Goal: Task Accomplishment & Management: Manage account settings

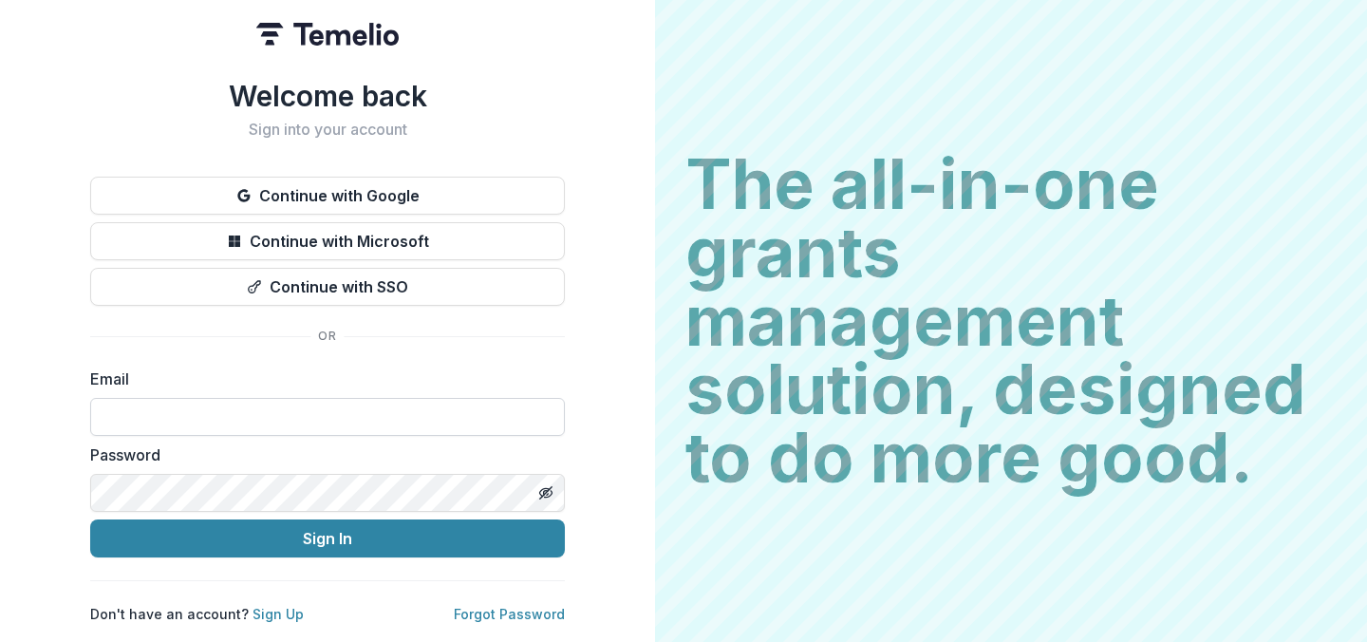
click at [256, 409] on input at bounding box center [327, 417] width 474 height 38
type input "**********"
click at [361, 341] on div "**********" at bounding box center [327, 351] width 474 height 545
click at [90, 519] on button "Sign In" at bounding box center [327, 538] width 474 height 38
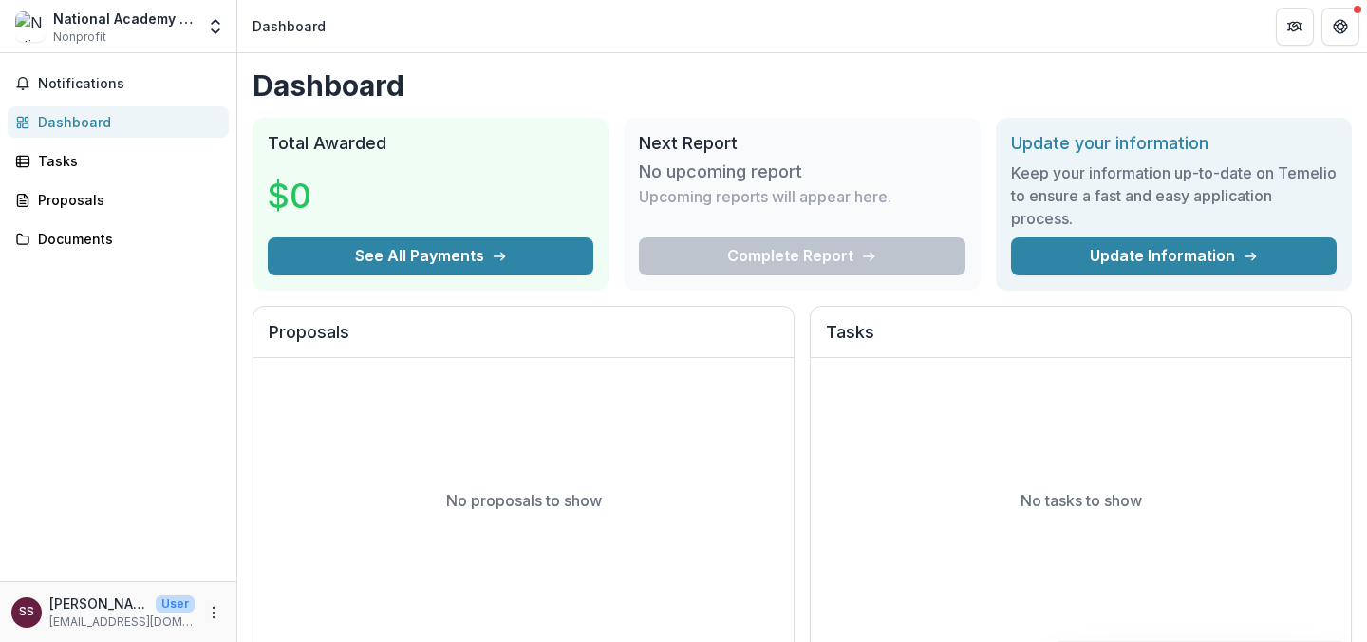
click at [622, 104] on div "Dashboard Total Awarded $0 See All Payments Next Report No upcoming report Upco…" at bounding box center [801, 638] width 1129 height 1170
click at [77, 157] on div "Tasks" at bounding box center [126, 161] width 176 height 20
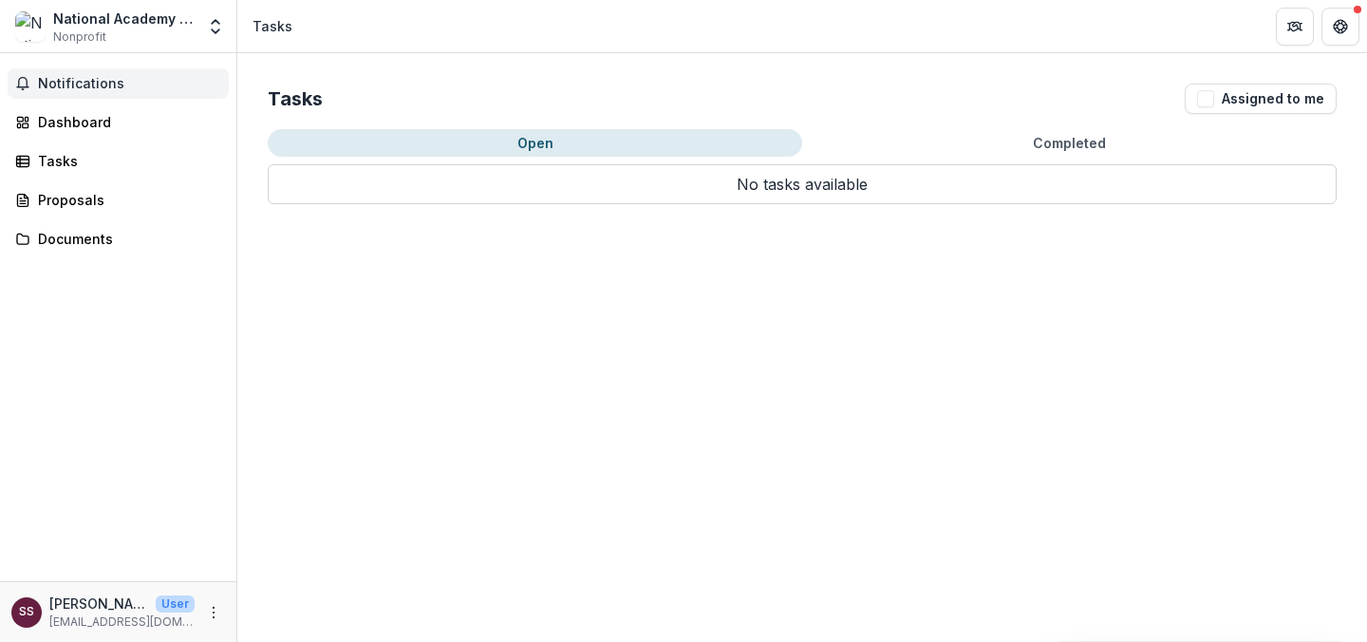
click at [77, 90] on span "Notifications" at bounding box center [129, 84] width 183 height 16
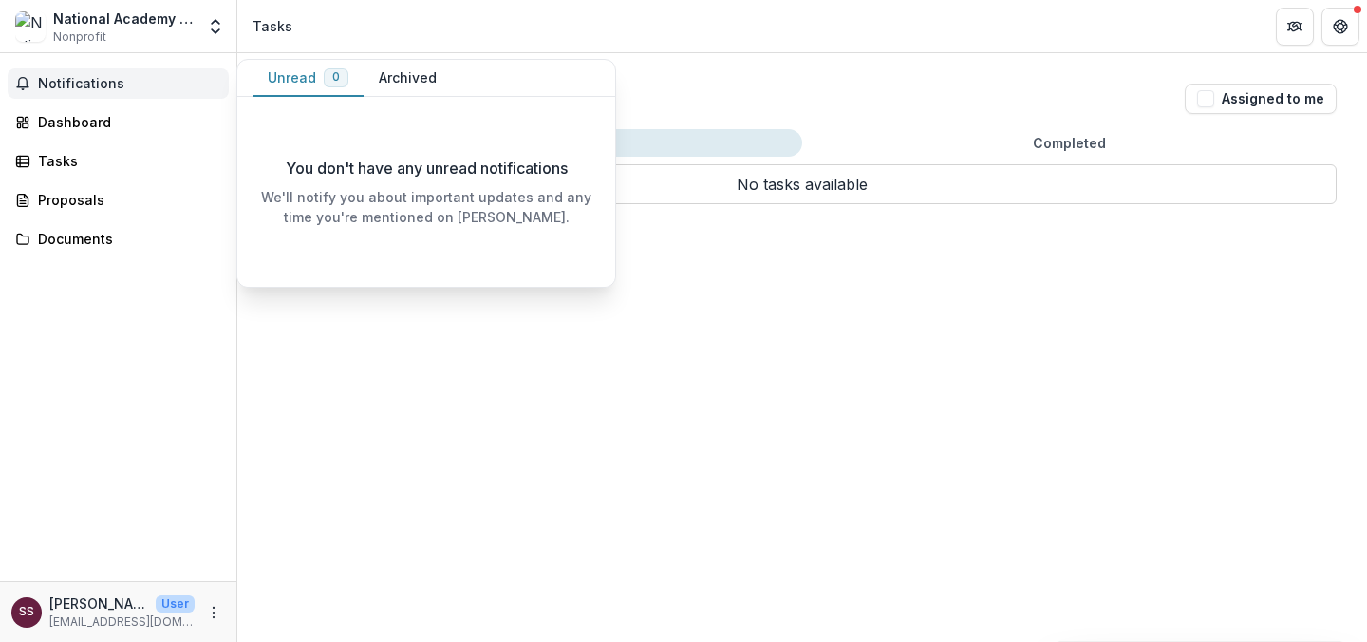
click at [366, 48] on header "Tasks" at bounding box center [801, 26] width 1129 height 52
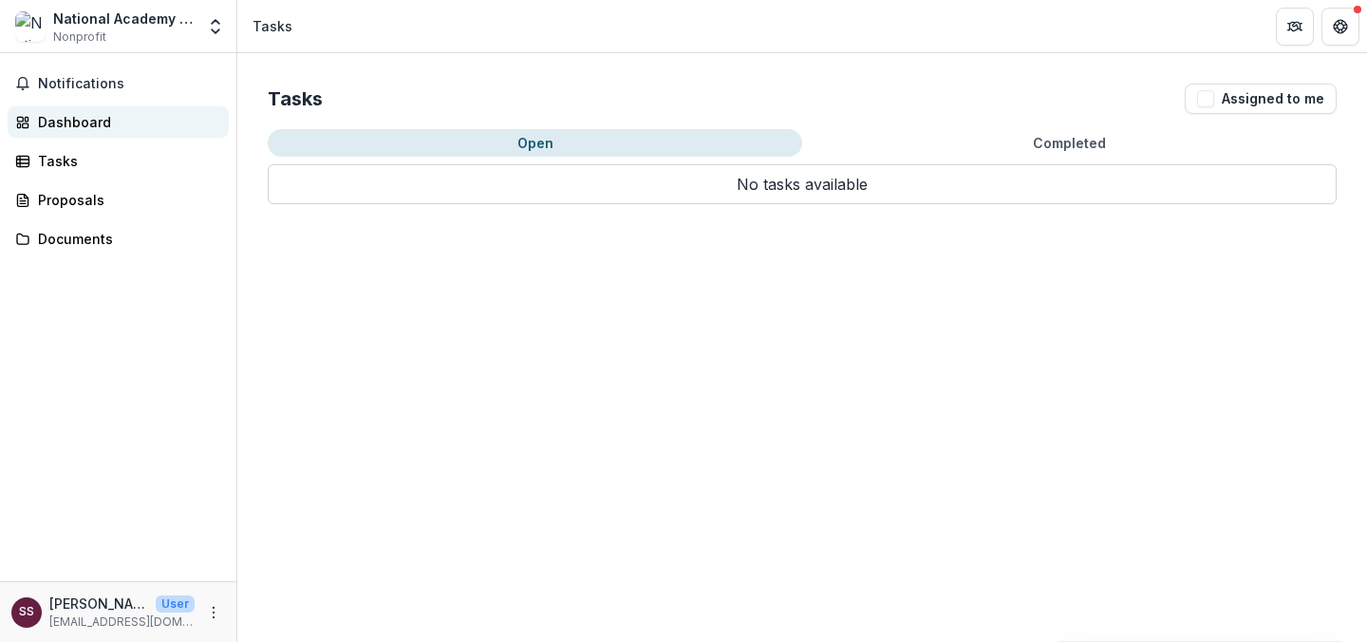
click at [105, 120] on div "Dashboard" at bounding box center [126, 122] width 176 height 20
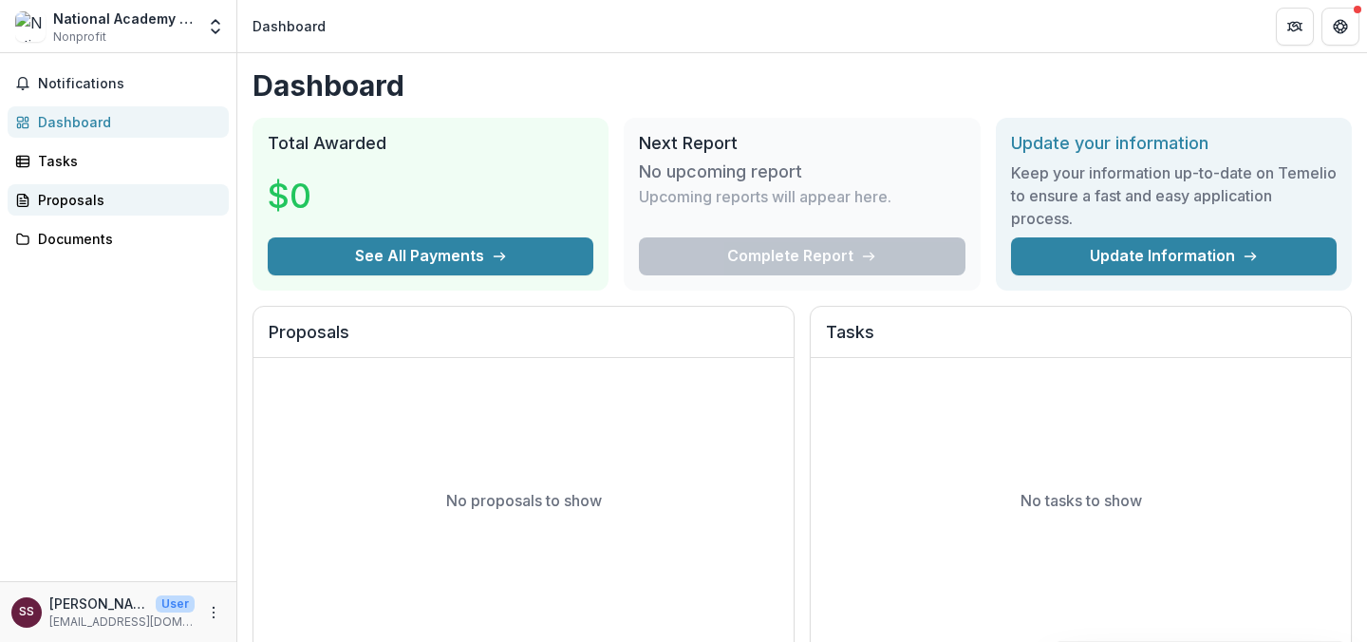
click at [103, 203] on div "Proposals" at bounding box center [126, 200] width 176 height 20
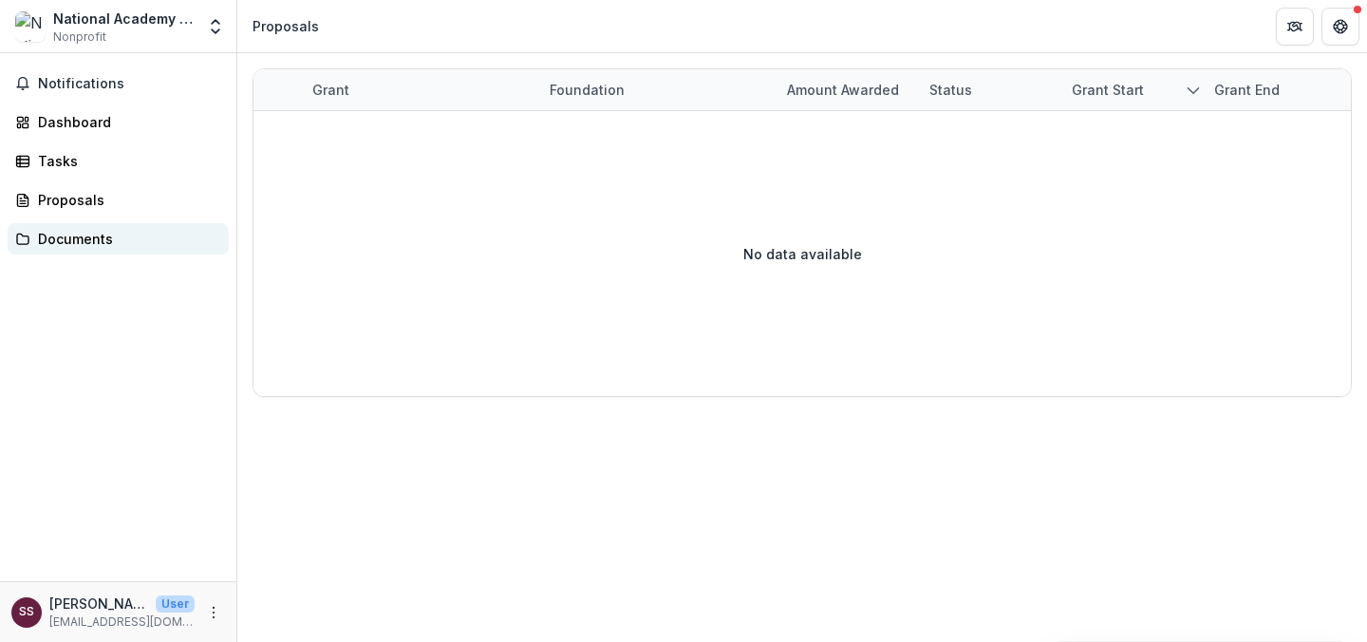
click at [87, 239] on div "Documents" at bounding box center [126, 239] width 176 height 20
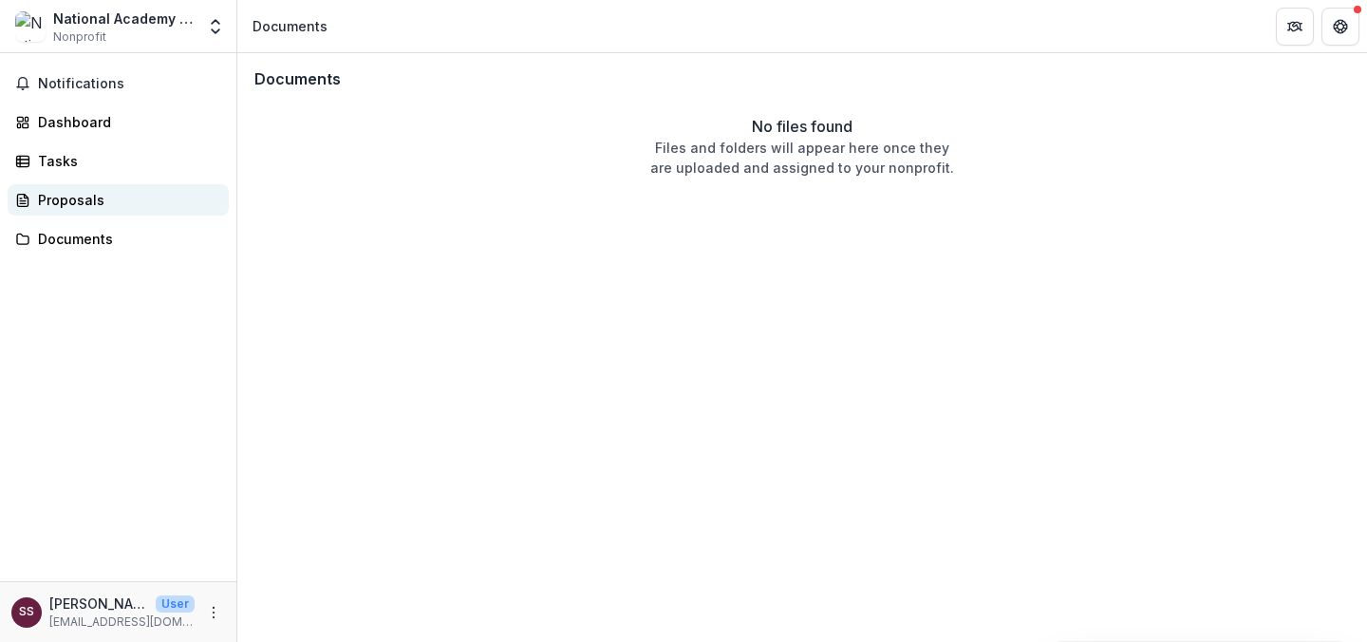
click at [84, 205] on div "Proposals" at bounding box center [126, 200] width 176 height 20
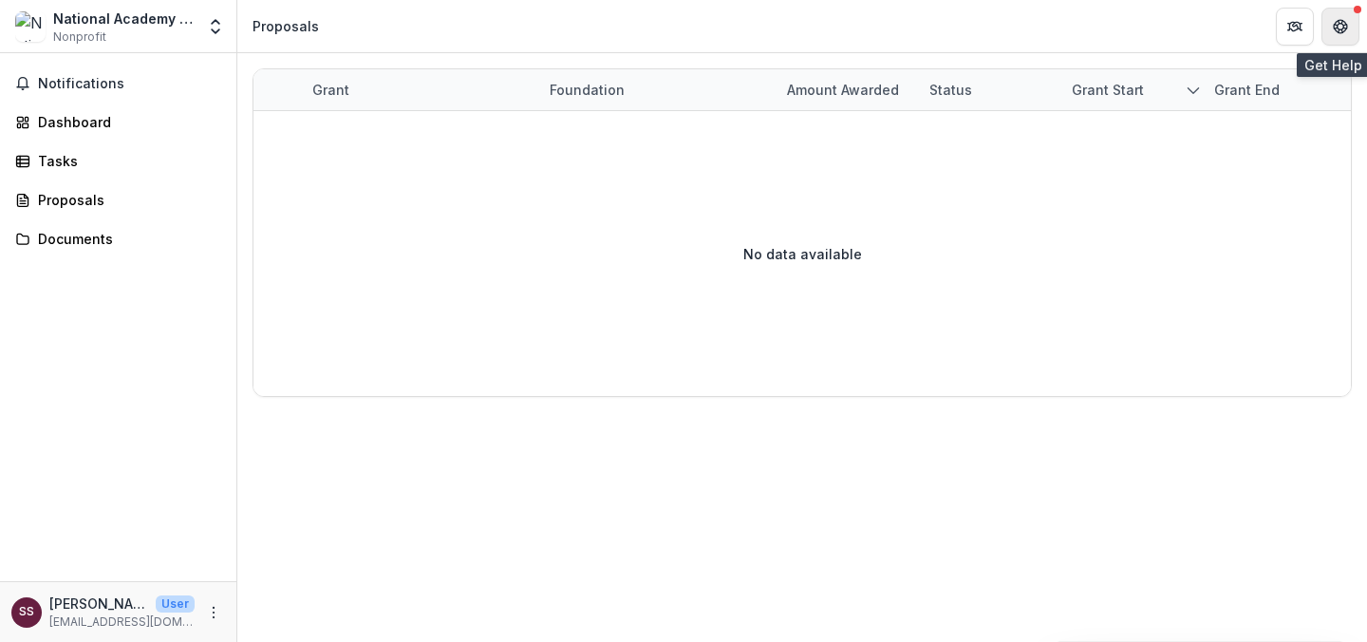
click at [1344, 22] on icon "Get Help" at bounding box center [1344, 22] width 4 height 4
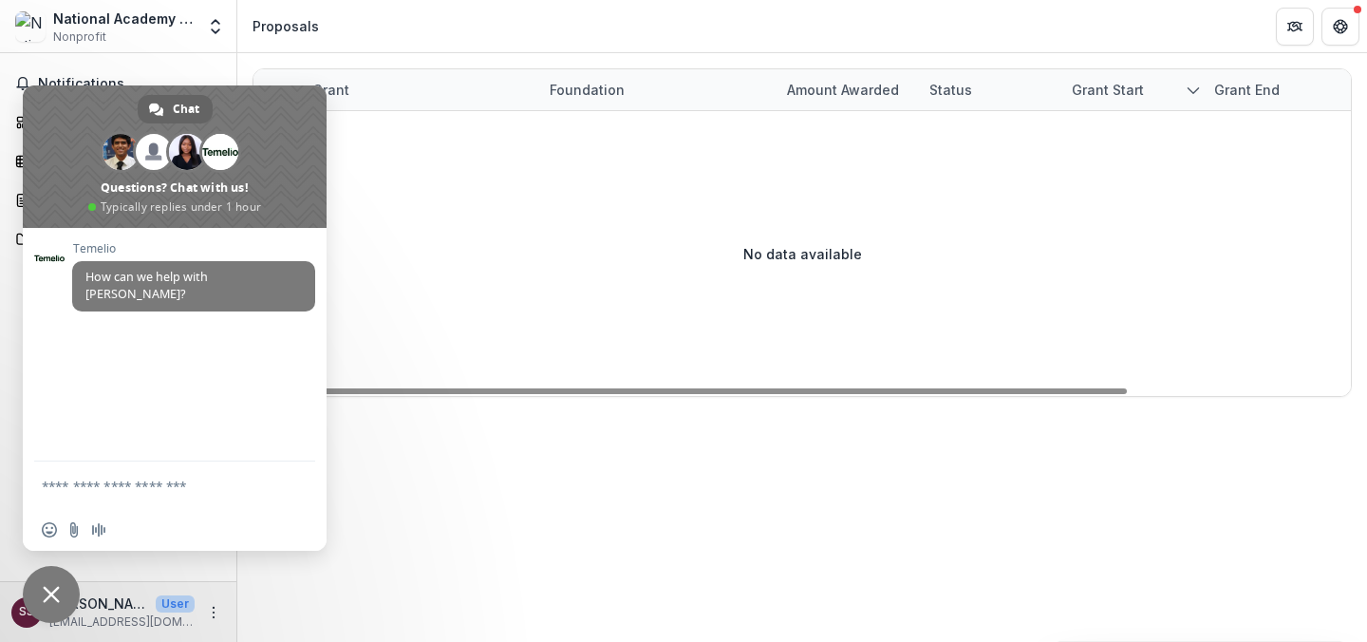
click at [435, 163] on div "No data available" at bounding box center [801, 253] width 1097 height 285
click at [56, 583] on span "Close chat" at bounding box center [51, 594] width 57 height 57
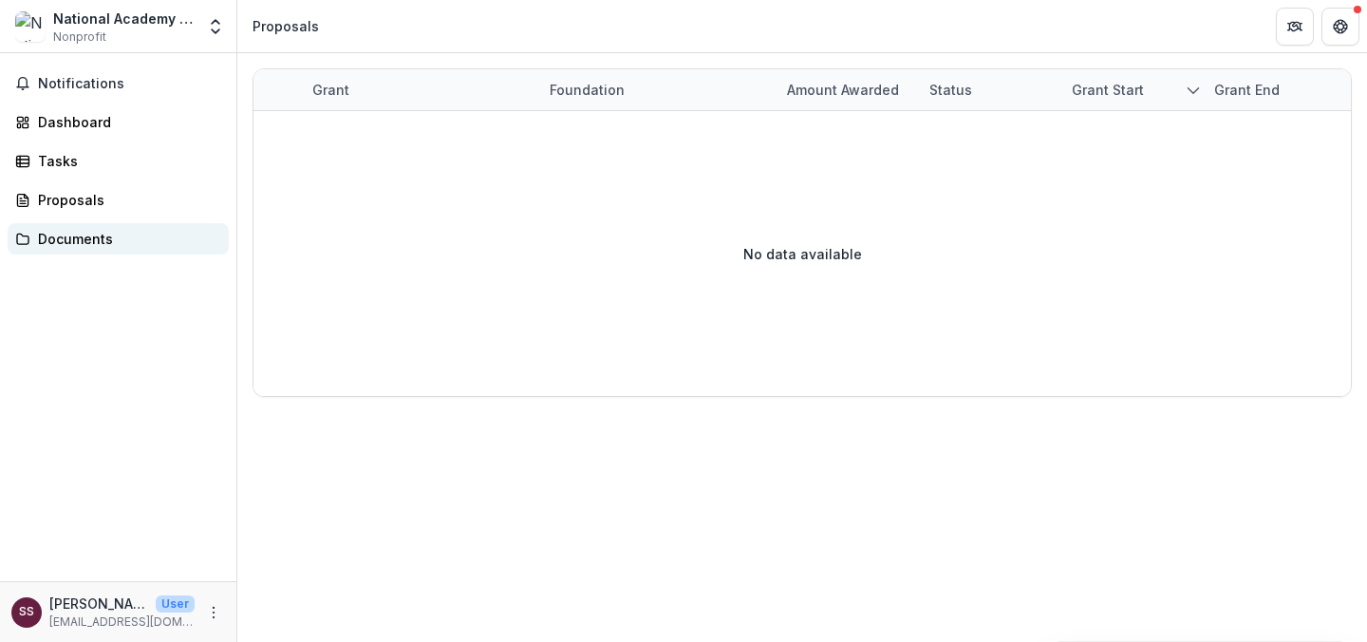
click at [73, 237] on div "Documents" at bounding box center [126, 239] width 176 height 20
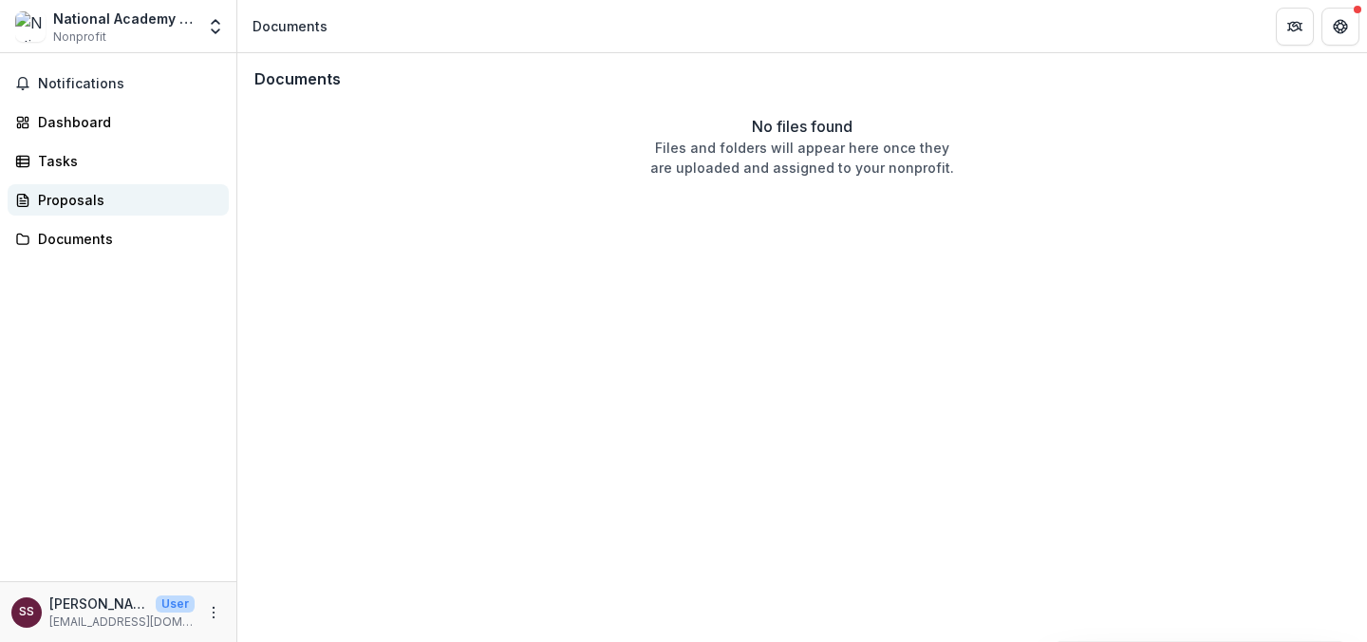
click at [72, 195] on div "Proposals" at bounding box center [126, 200] width 176 height 20
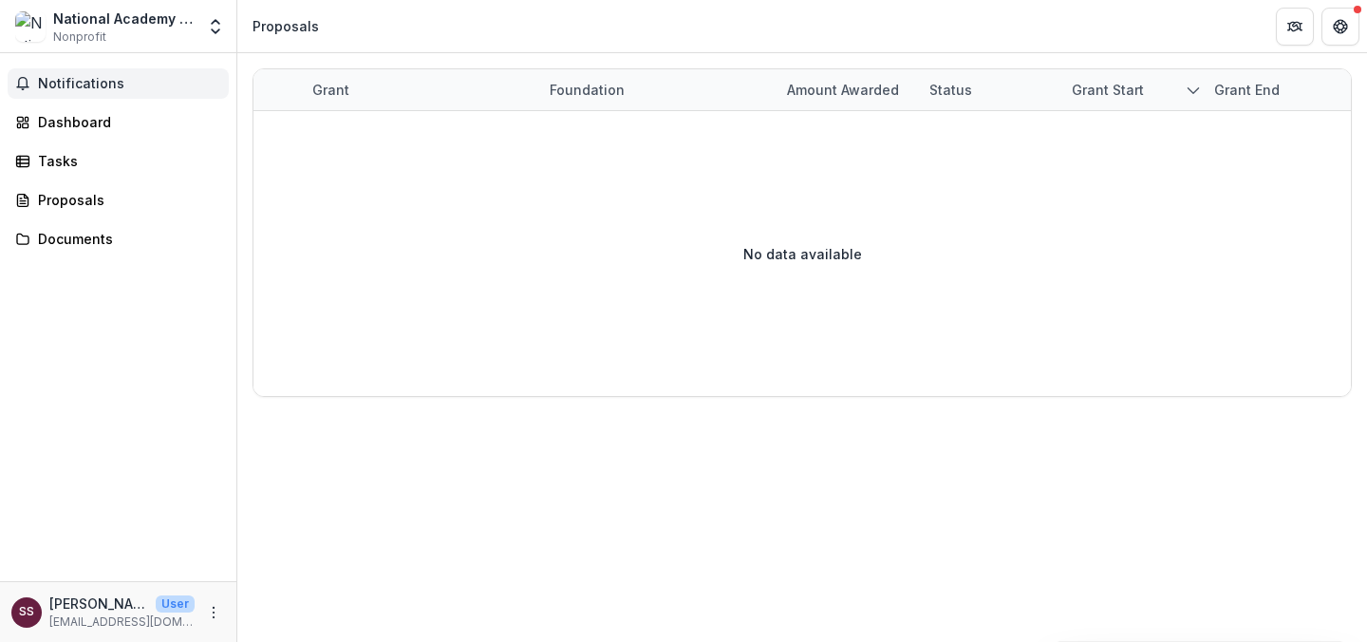
click at [74, 70] on button "Notifications" at bounding box center [118, 83] width 221 height 30
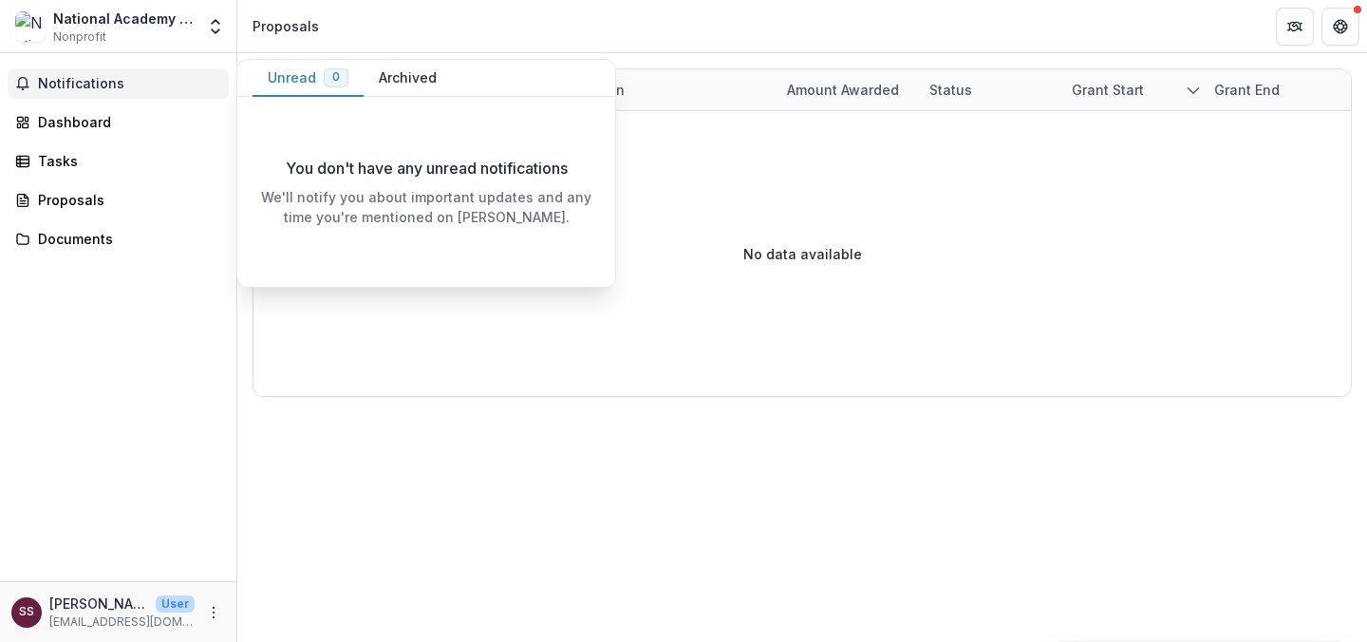
click at [74, 88] on span "Notifications" at bounding box center [129, 84] width 183 height 16
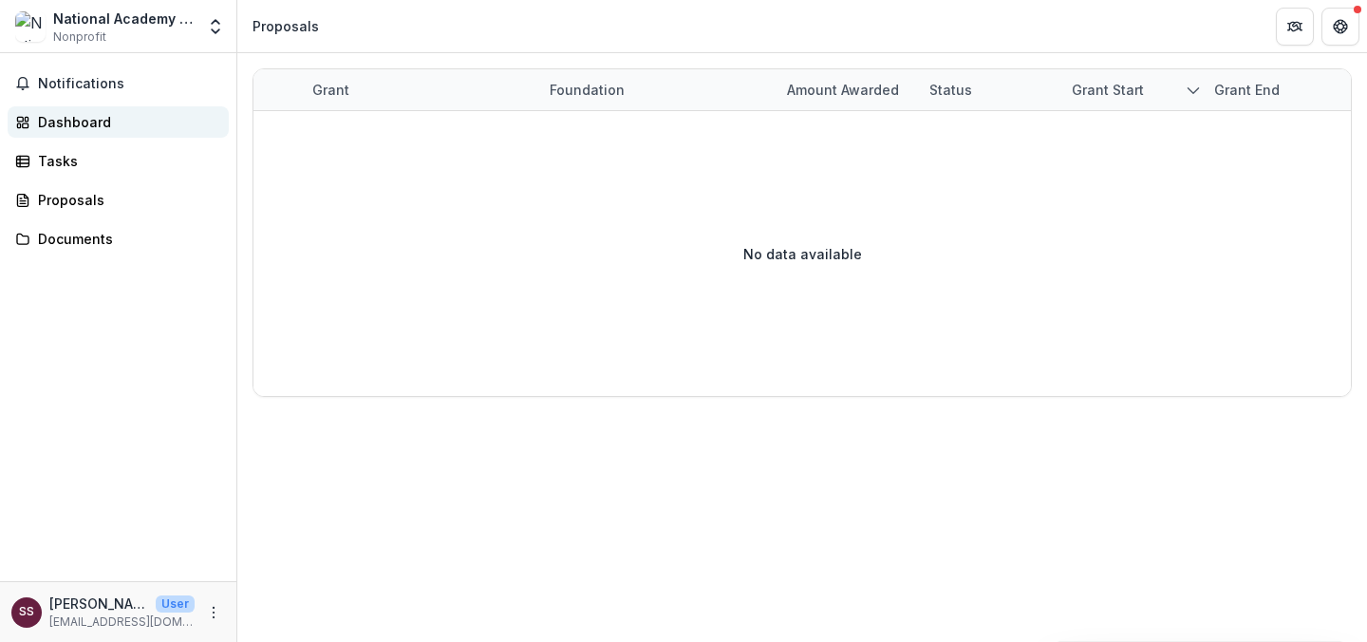
click at [77, 118] on div "Dashboard" at bounding box center [126, 122] width 176 height 20
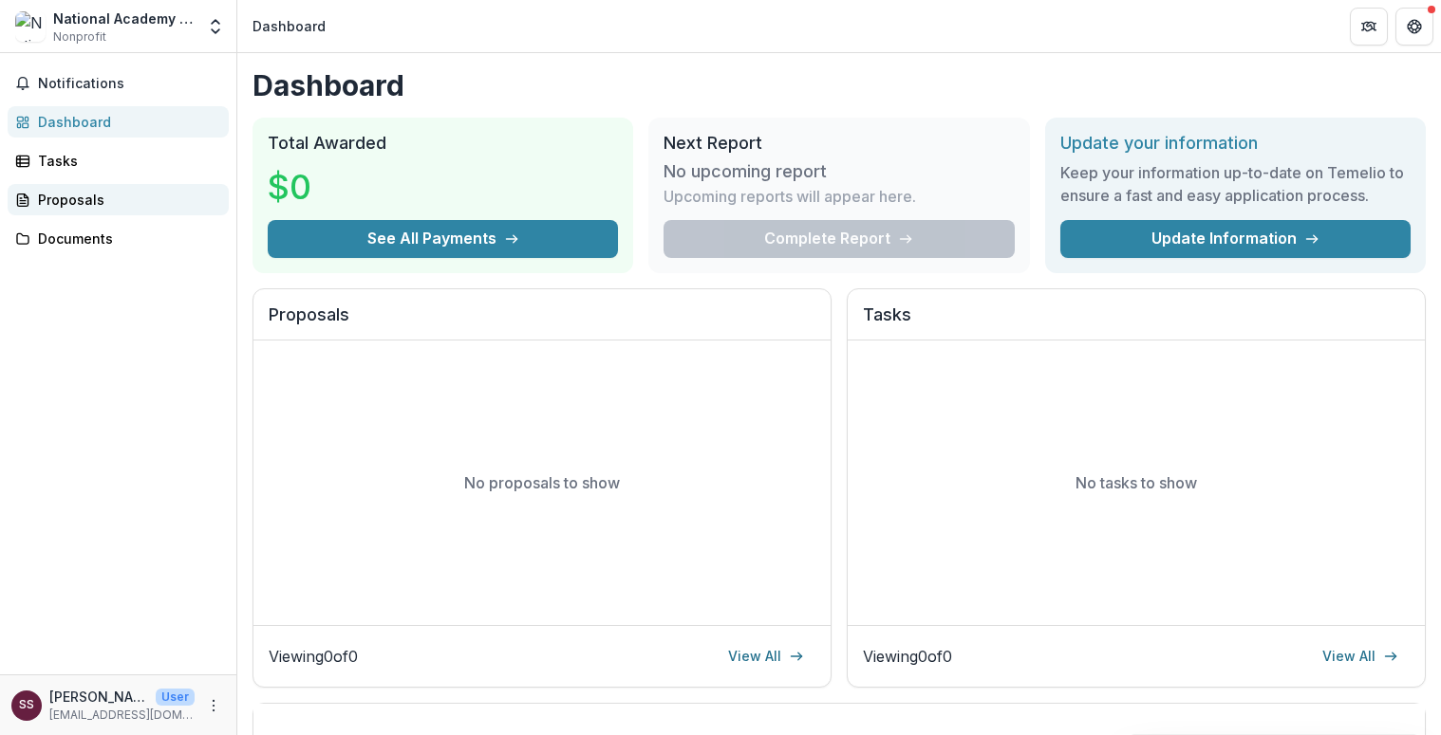
click at [63, 199] on div "Proposals" at bounding box center [126, 200] width 176 height 20
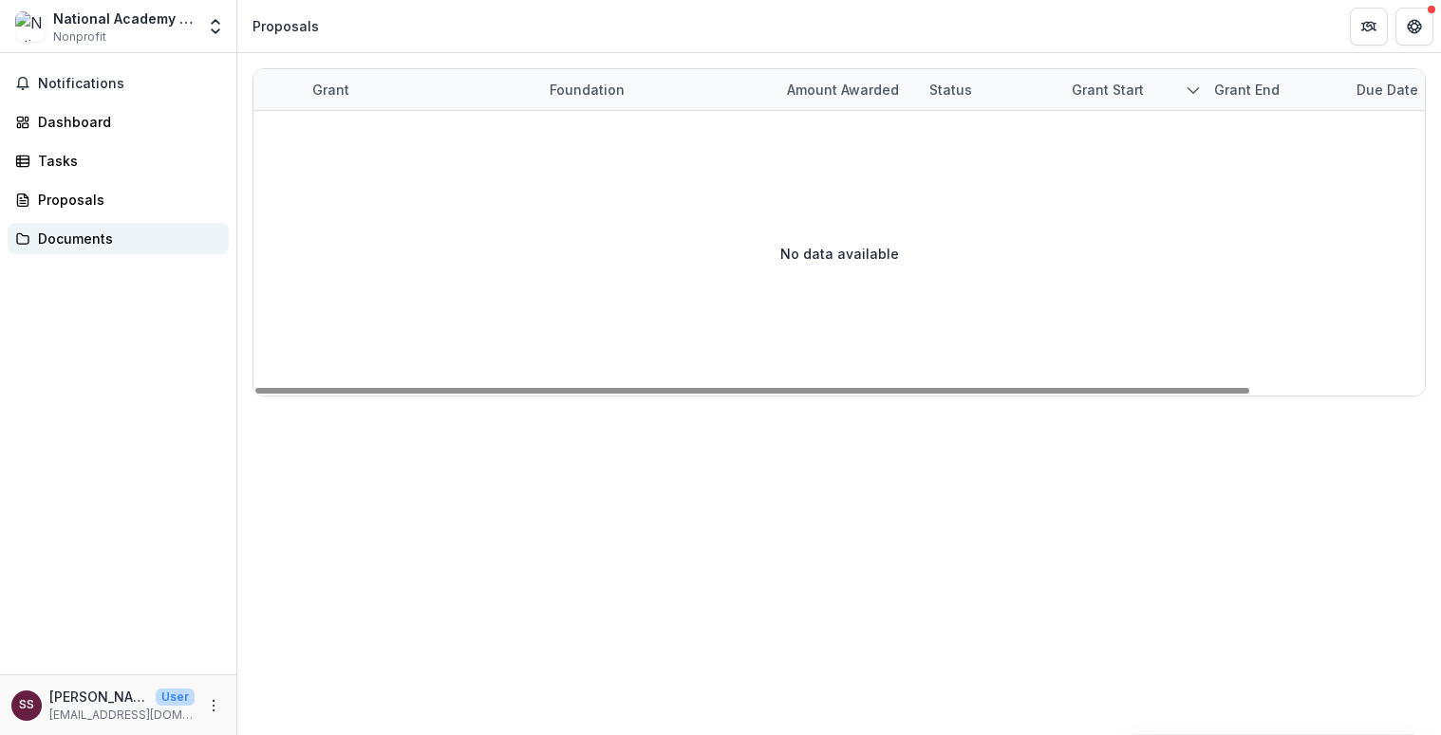
click at [78, 240] on div "Documents" at bounding box center [126, 239] width 176 height 20
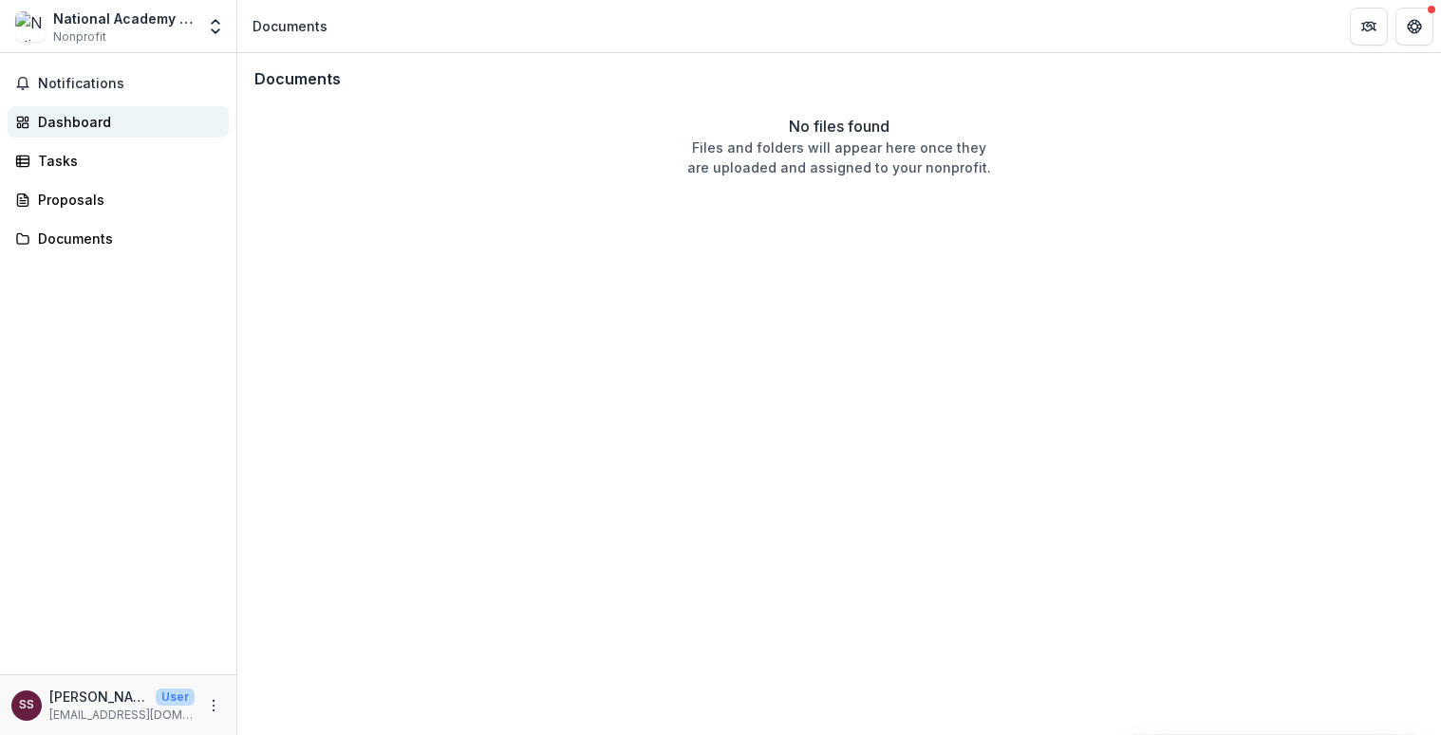
click at [85, 120] on div "Dashboard" at bounding box center [126, 122] width 176 height 20
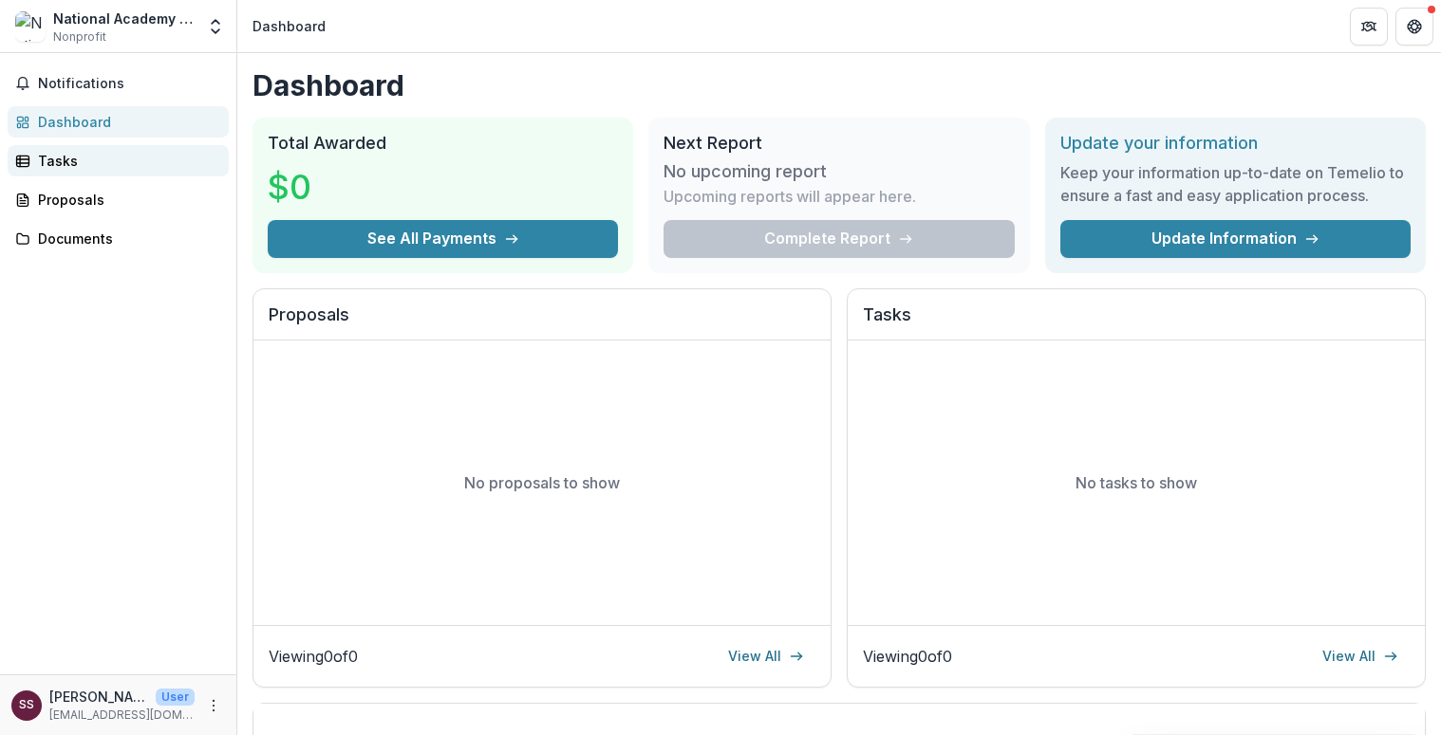
click at [59, 158] on div "Tasks" at bounding box center [126, 161] width 176 height 20
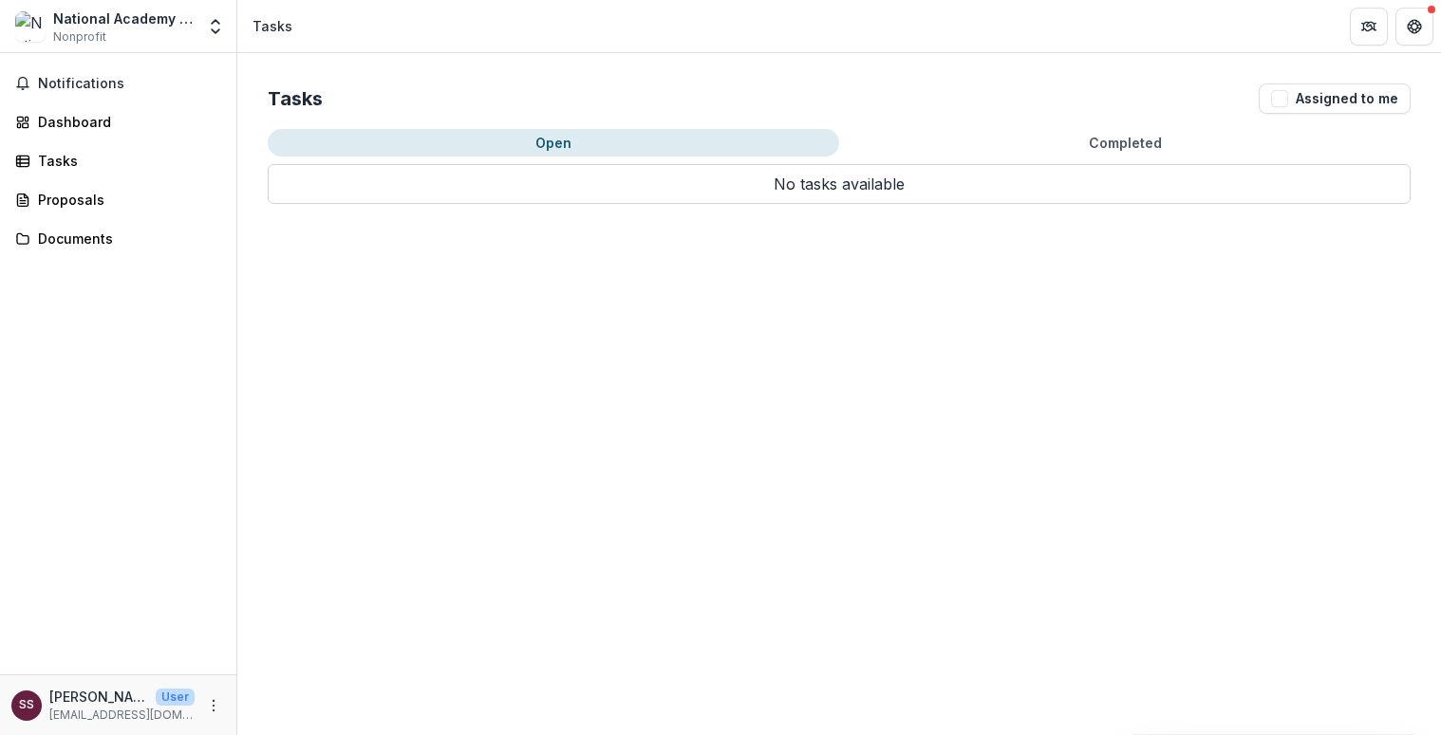
click at [527, 149] on button "Open" at bounding box center [553, 143] width 571 height 28
click at [554, 140] on button "Open" at bounding box center [553, 143] width 571 height 28
click at [77, 118] on div "Dashboard" at bounding box center [126, 122] width 176 height 20
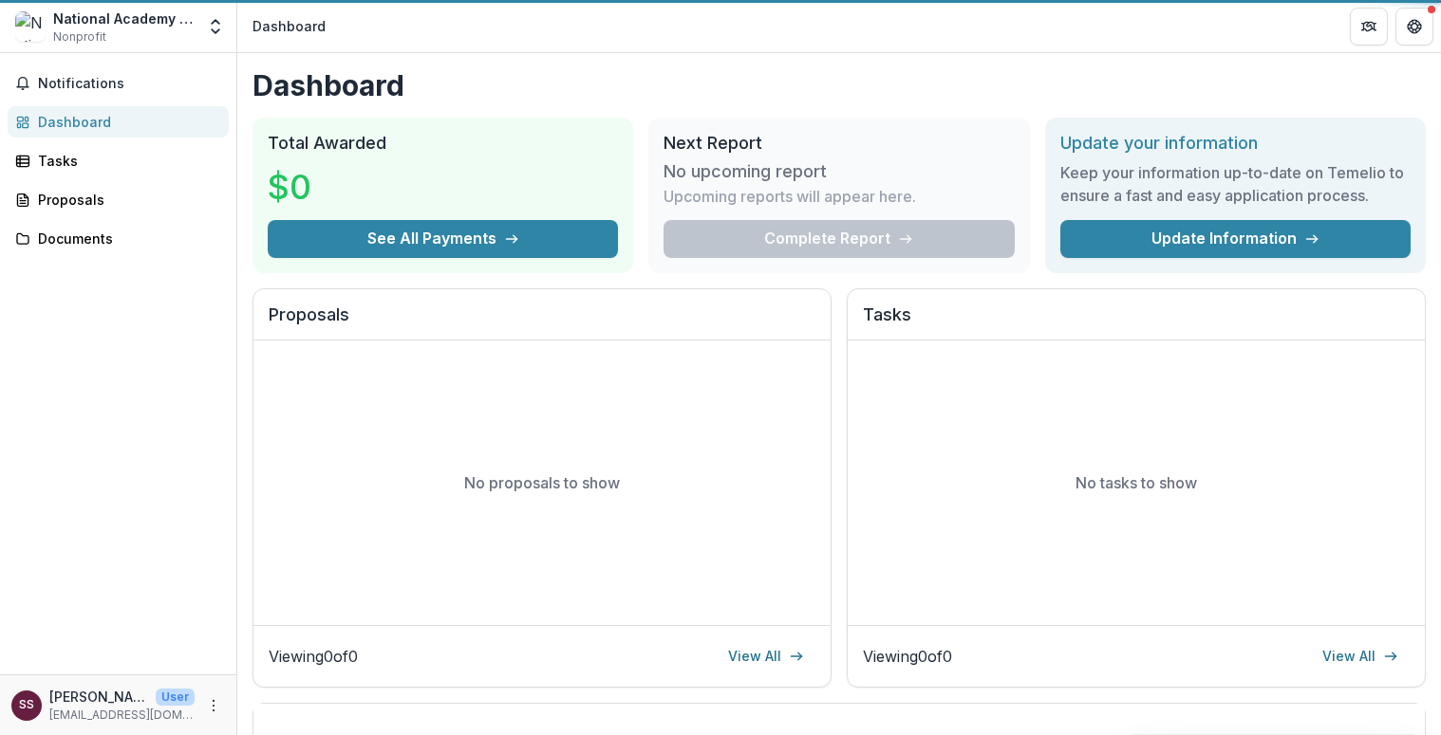
click at [77, 118] on div "Dashboard" at bounding box center [126, 122] width 176 height 20
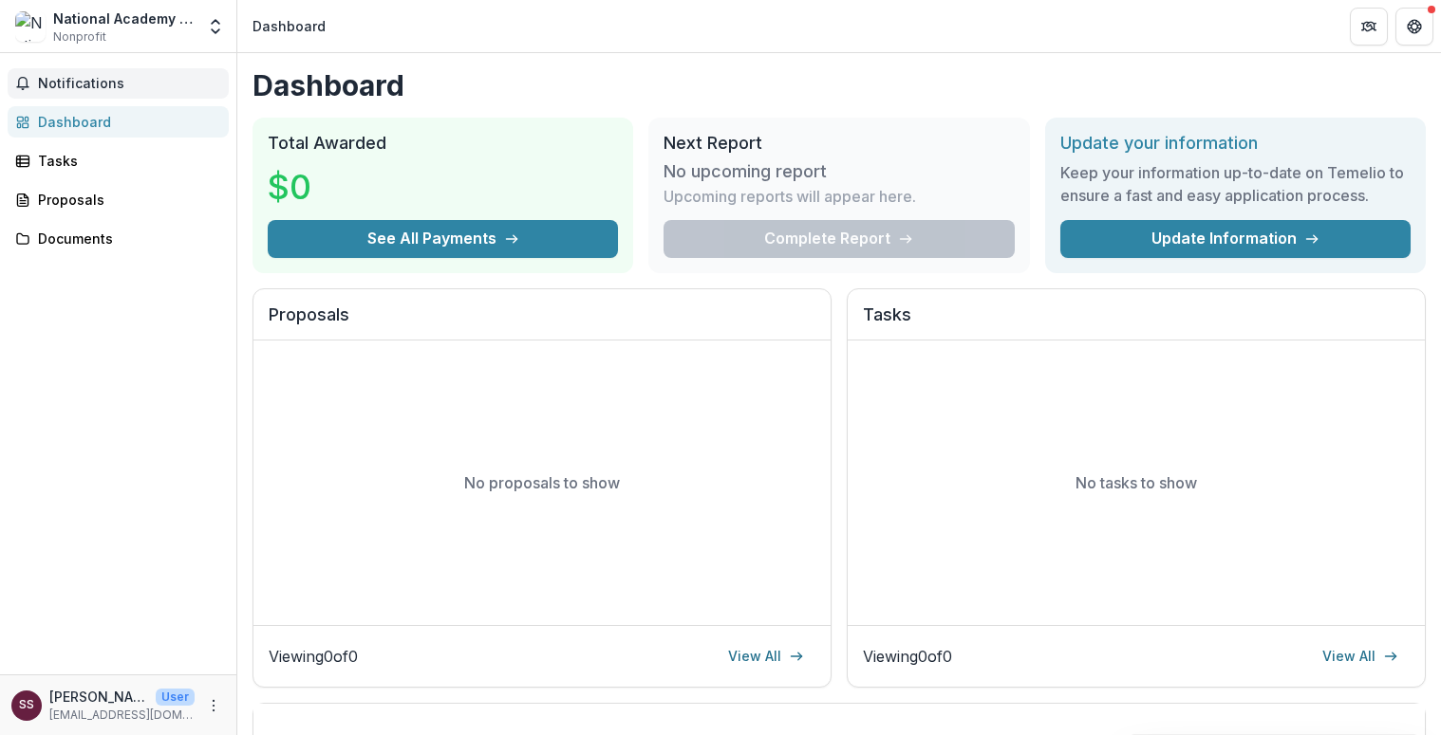
click at [74, 84] on span "Notifications" at bounding box center [129, 84] width 183 height 16
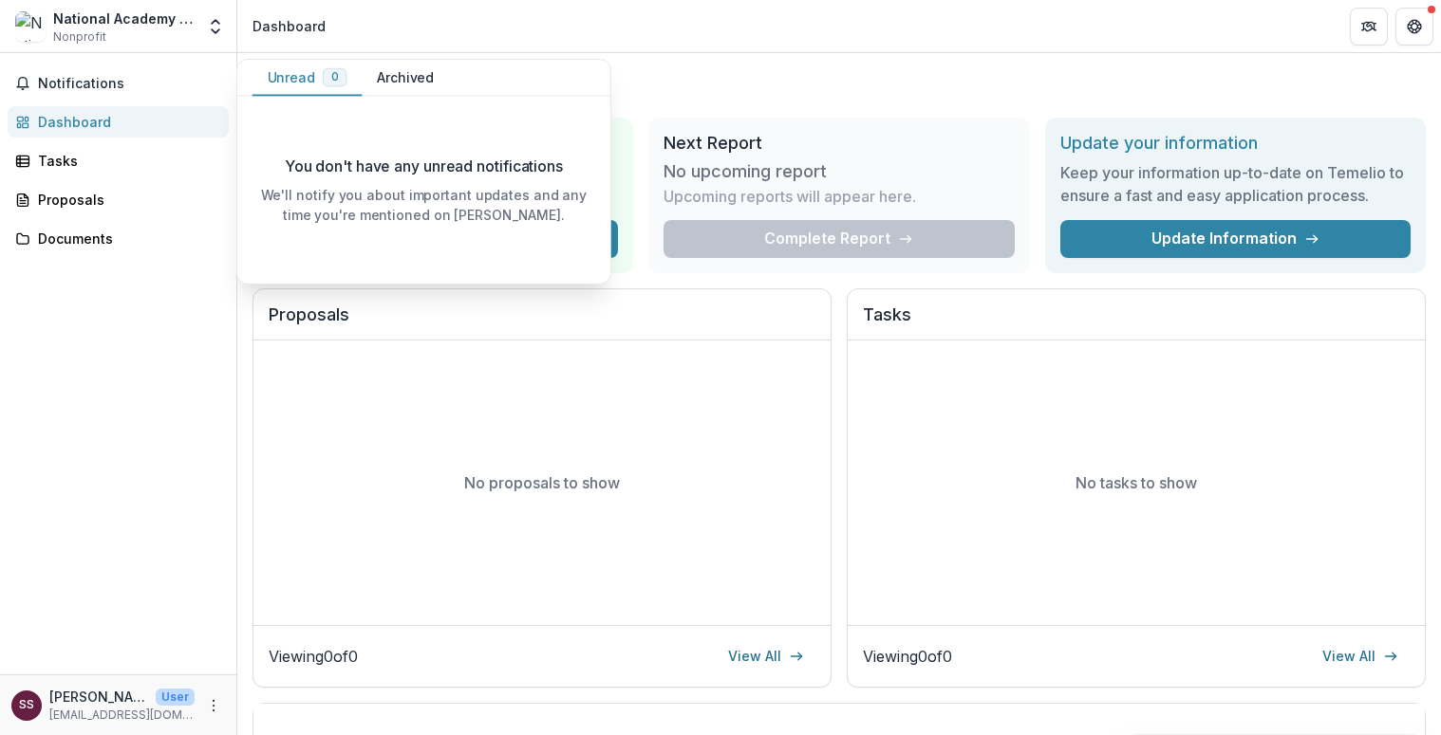
click at [285, 30] on div "Dashboard" at bounding box center [288, 26] width 73 height 20
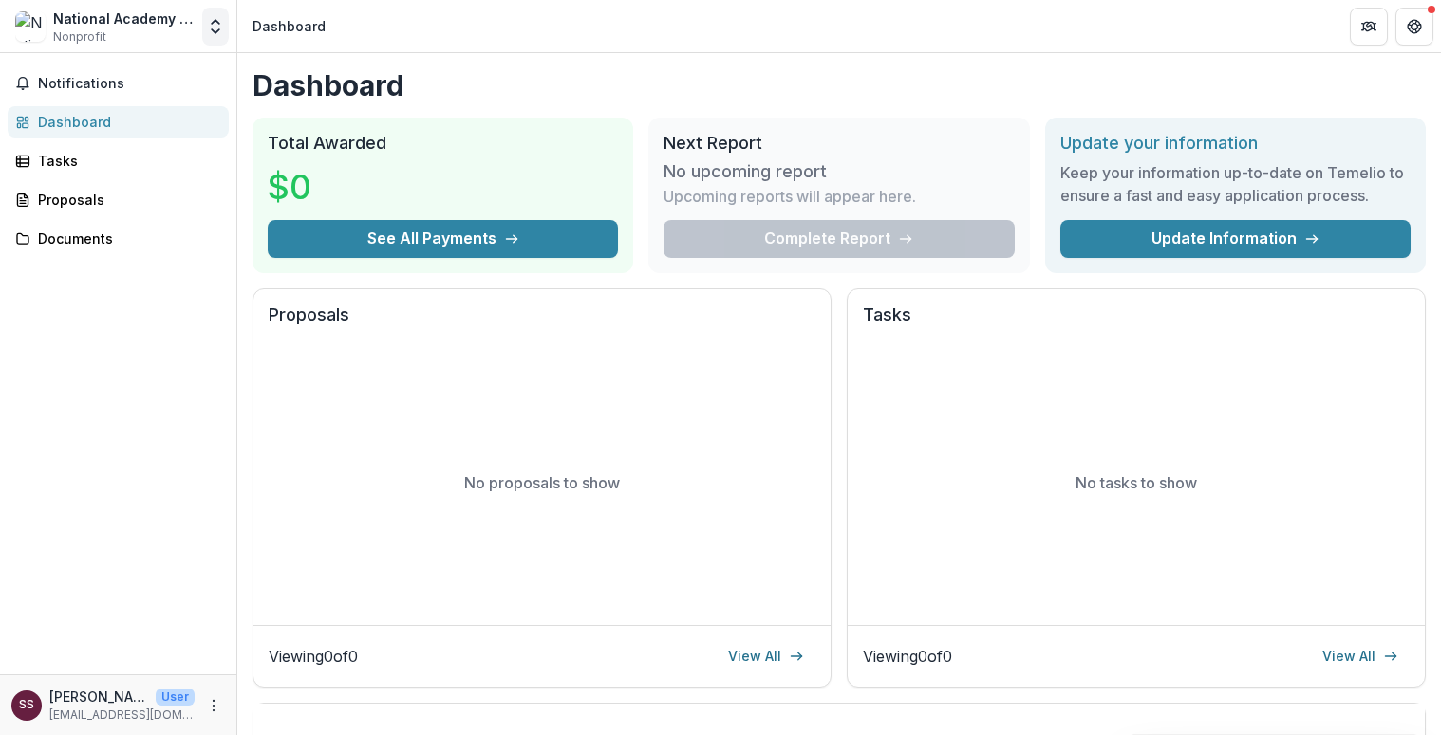
click at [211, 31] on icon "Open entity switcher" at bounding box center [215, 26] width 19 height 19
click at [140, 65] on link "Team Settings" at bounding box center [119, 73] width 228 height 31
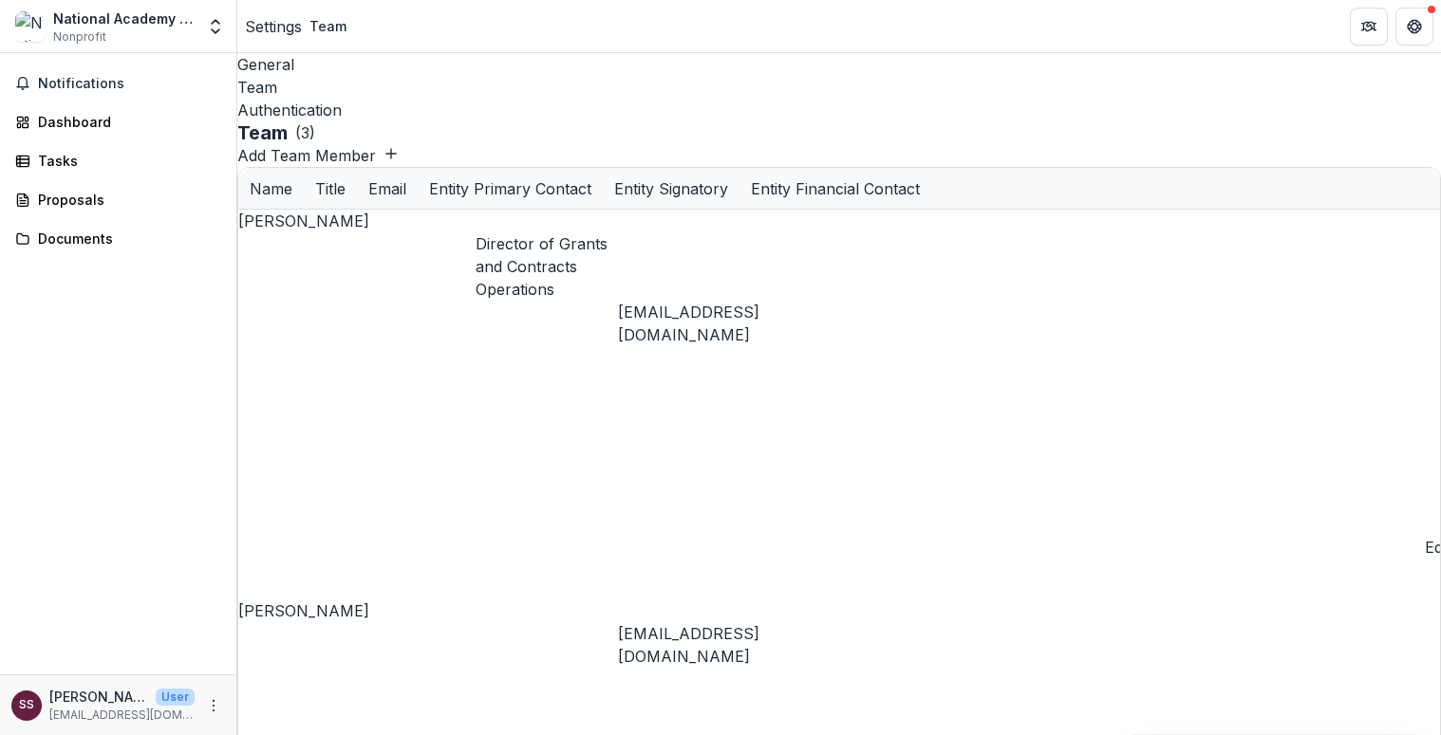
click at [457, 99] on div "Authentication" at bounding box center [838, 110] width 1203 height 23
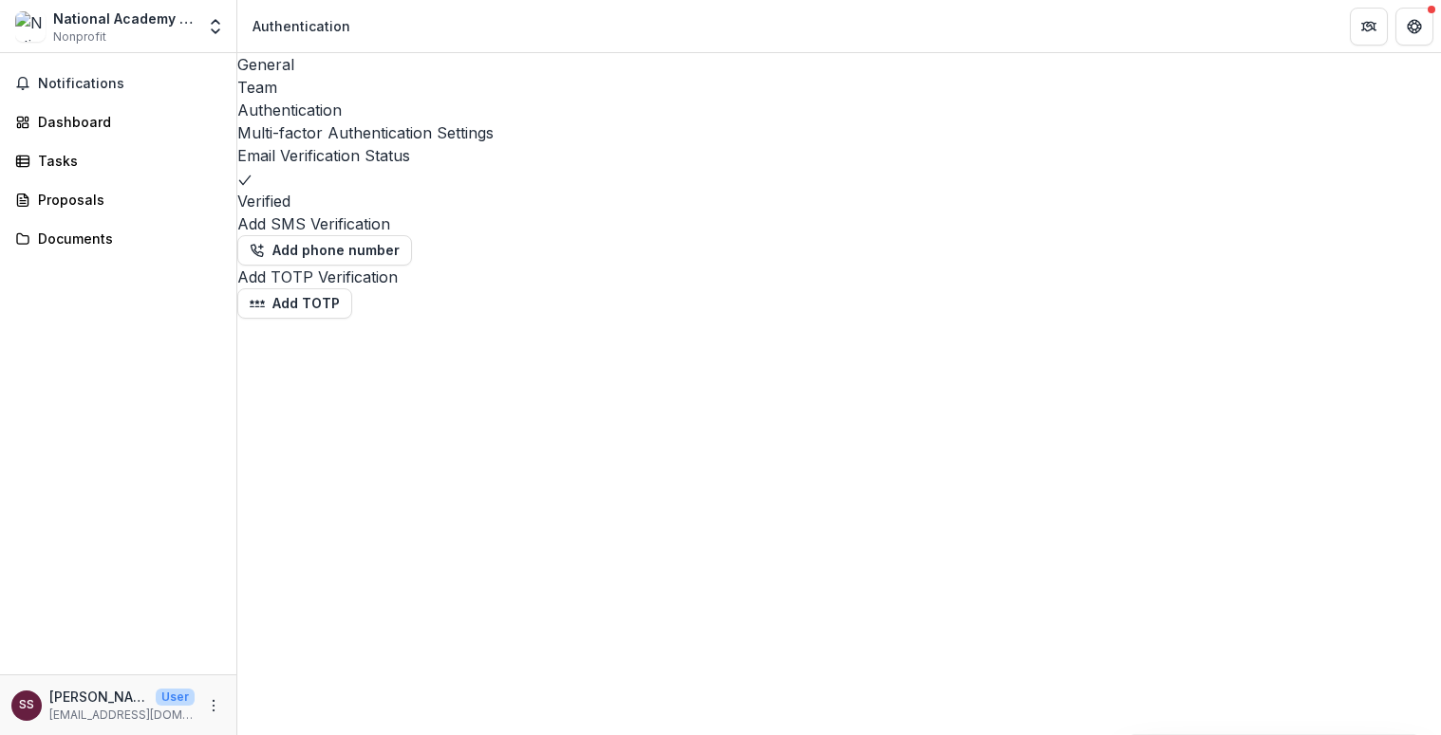
click at [280, 71] on div "General" at bounding box center [838, 64] width 1203 height 23
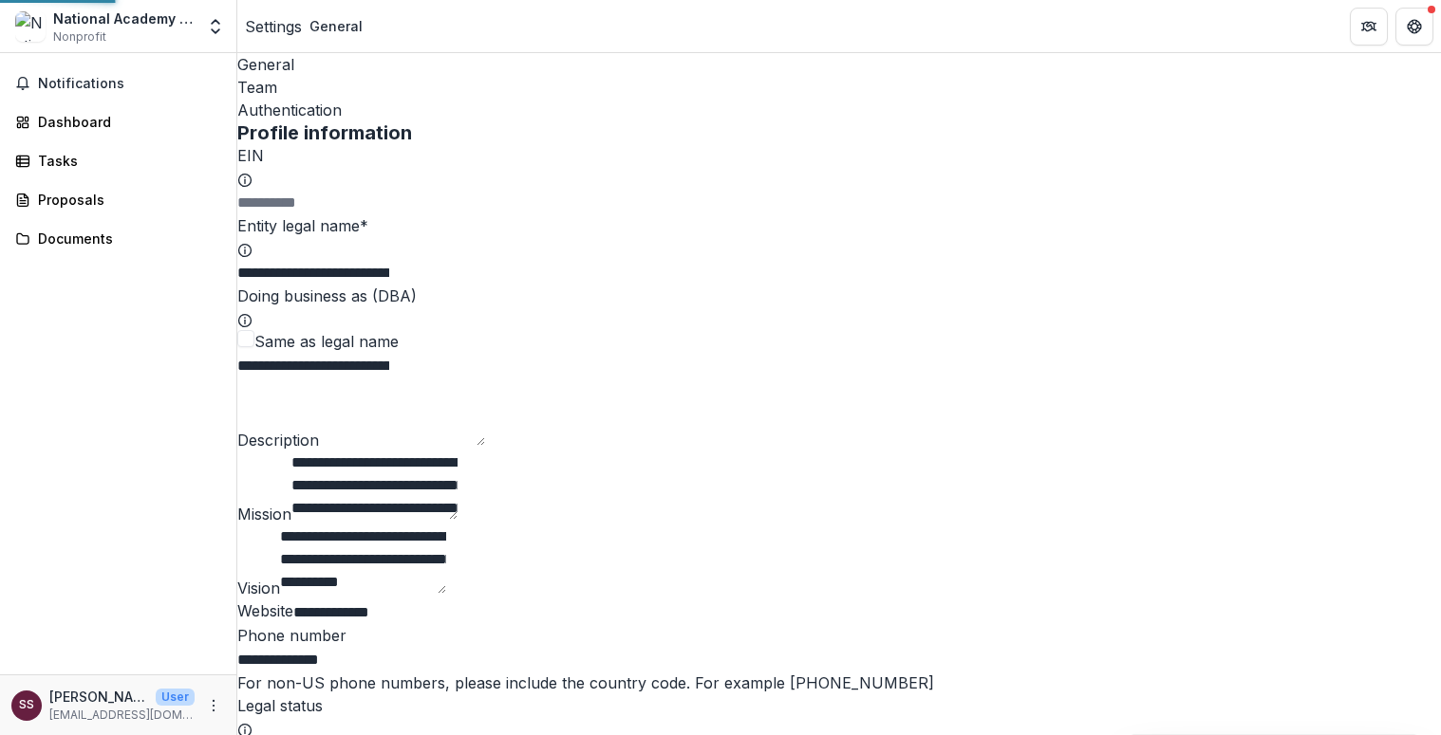
type input "**********"
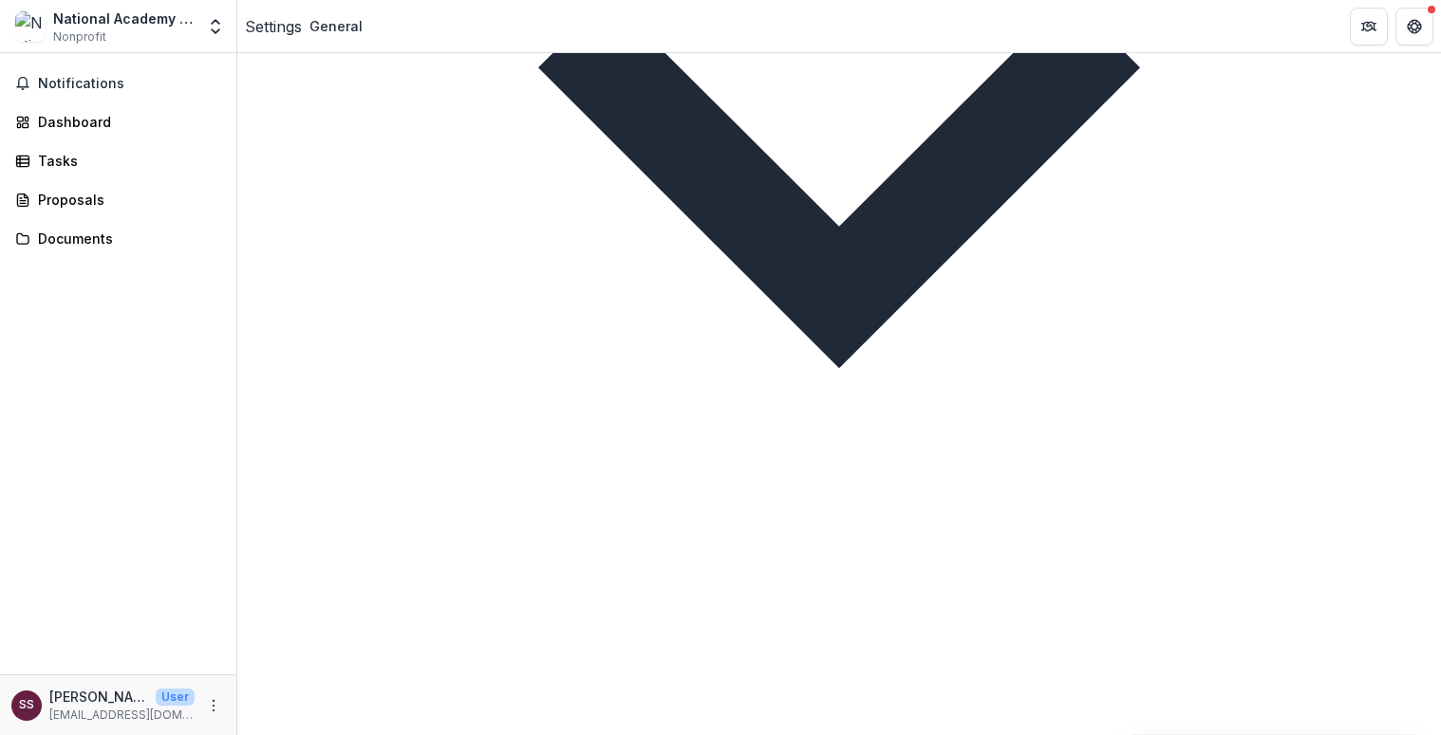
scroll to position [1269, 0]
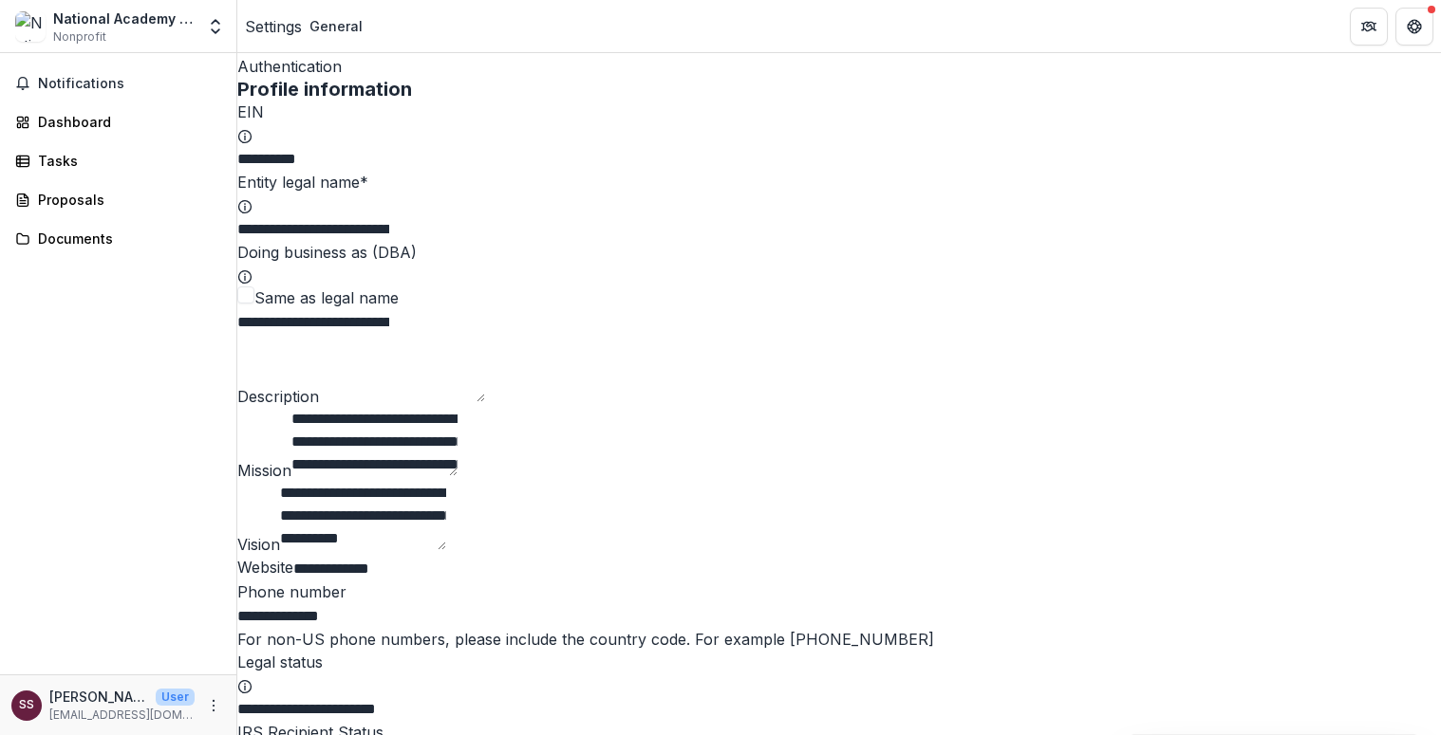
scroll to position [0, 0]
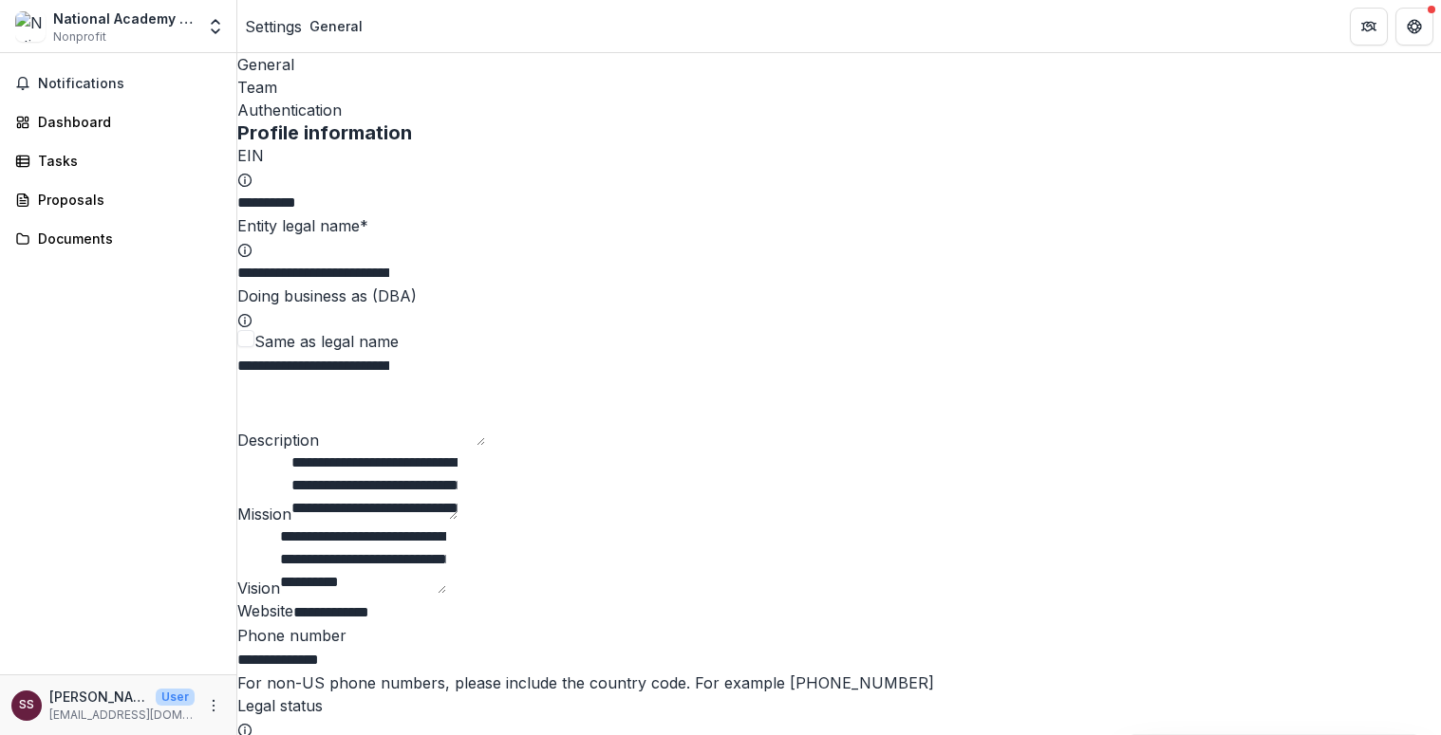
drag, startPoint x: 571, startPoint y: 284, endPoint x: 255, endPoint y: 285, distance: 316.0
click at [255, 285] on input "**********" at bounding box center [313, 273] width 152 height 23
drag, startPoint x: 262, startPoint y: 283, endPoint x: 339, endPoint y: 284, distance: 76.9
click at [339, 285] on input "**********" at bounding box center [313, 273] width 152 height 23
click at [389, 285] on input "**********" at bounding box center [313, 273] width 152 height 23
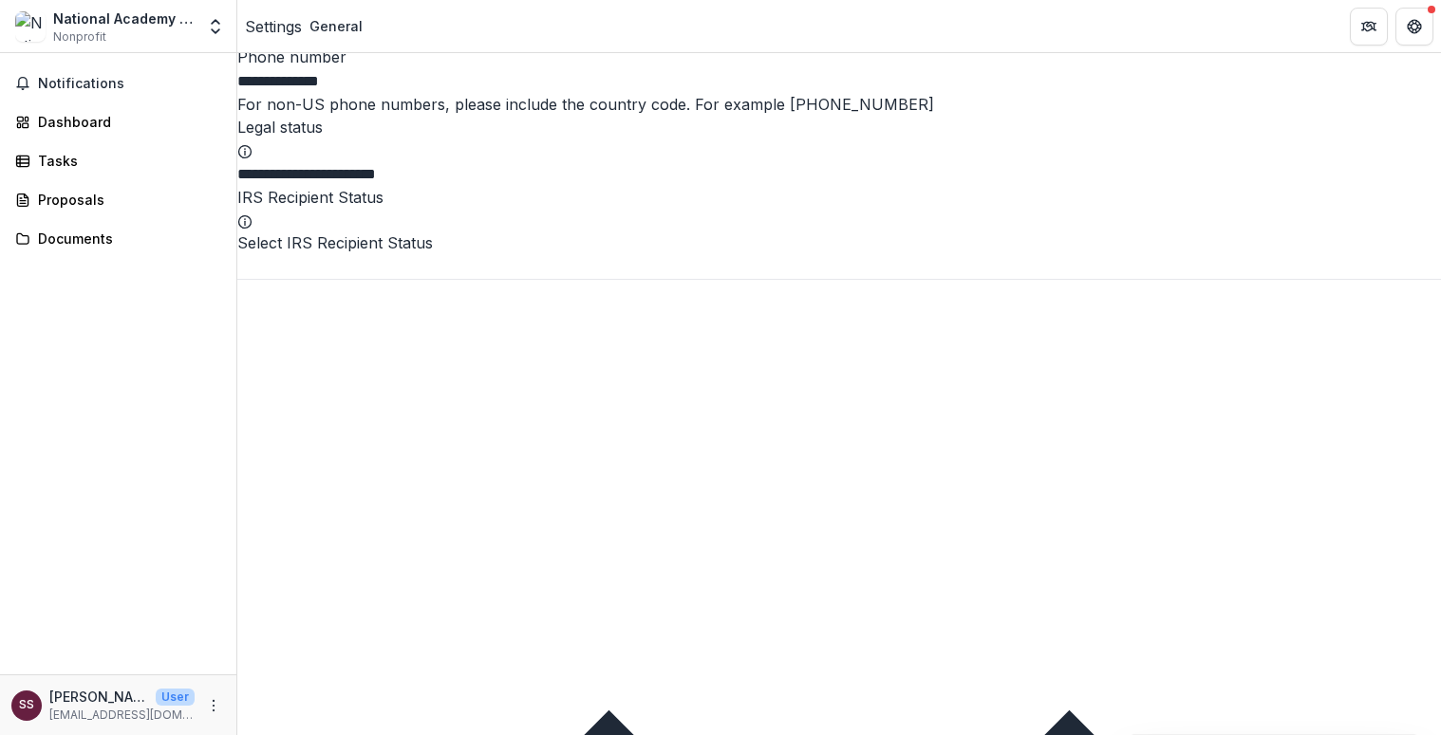
scroll to position [594, 0]
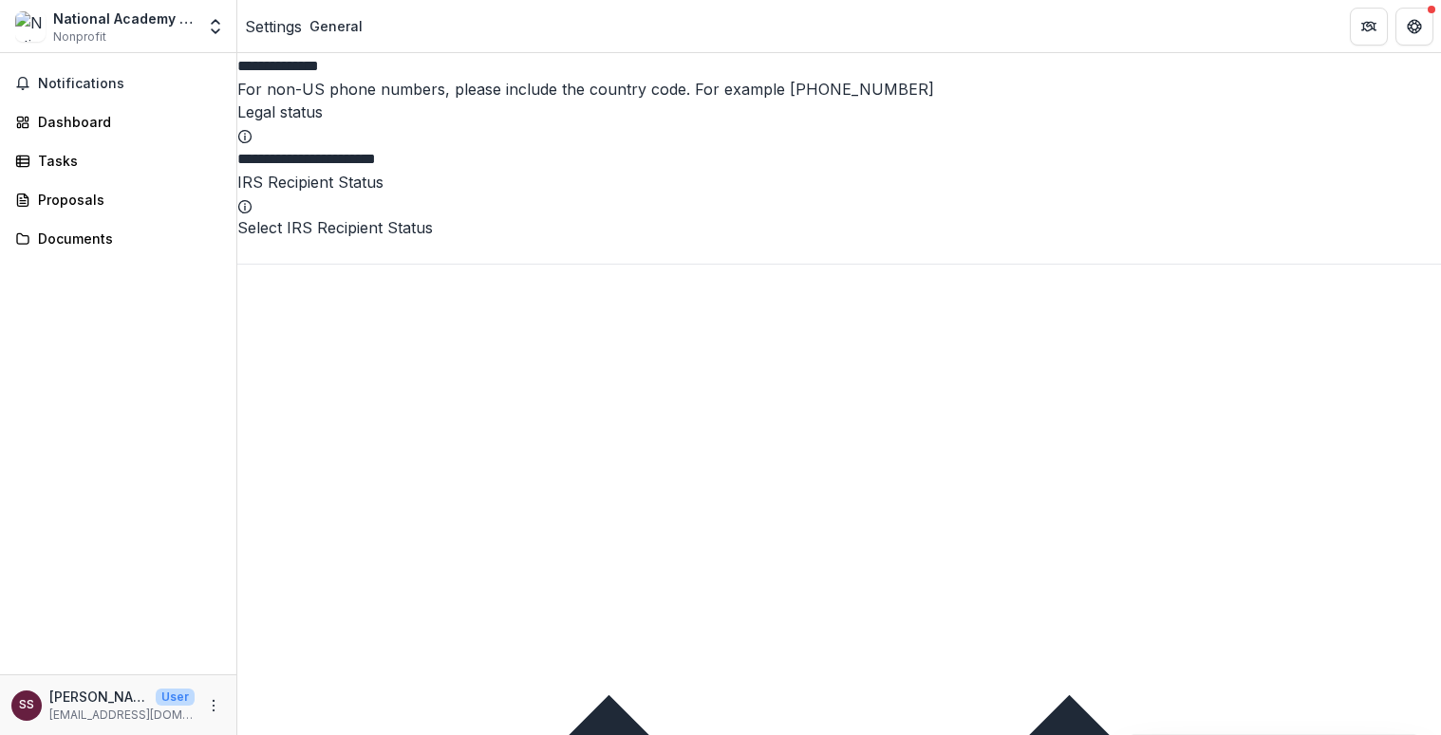
type input "**********"
drag, startPoint x: 390, startPoint y: 326, endPoint x: 248, endPoint y: 332, distance: 142.5
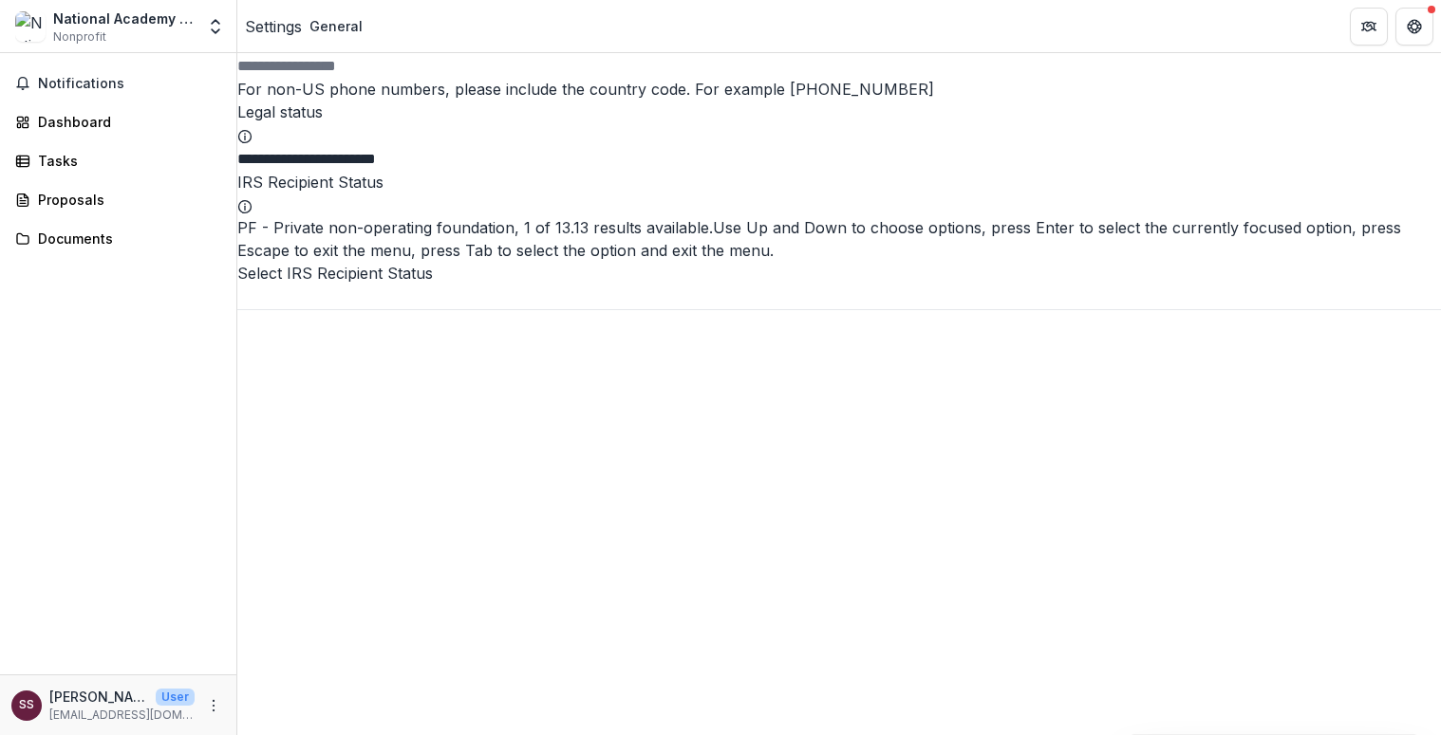
click at [886, 309] on div at bounding box center [838, 297] width 1203 height 25
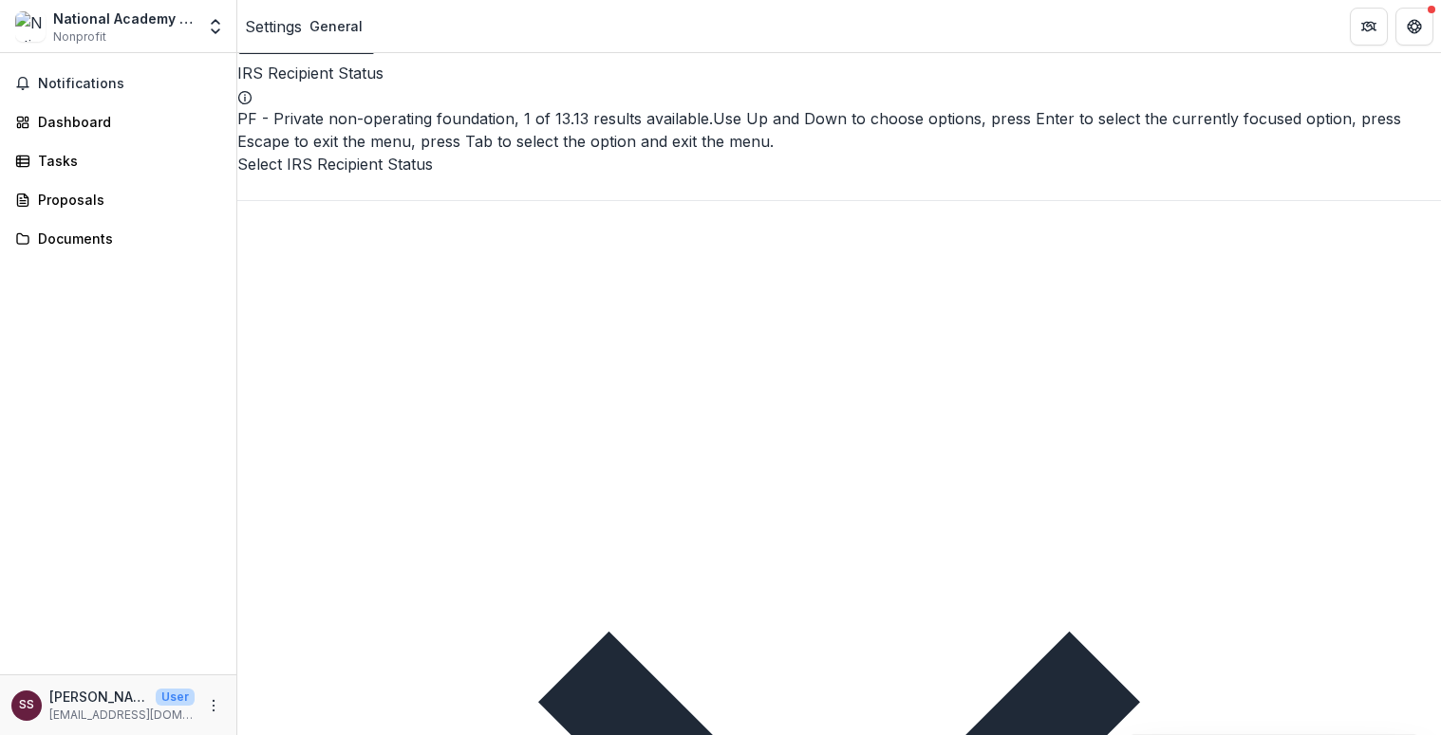
scroll to position [722, 0]
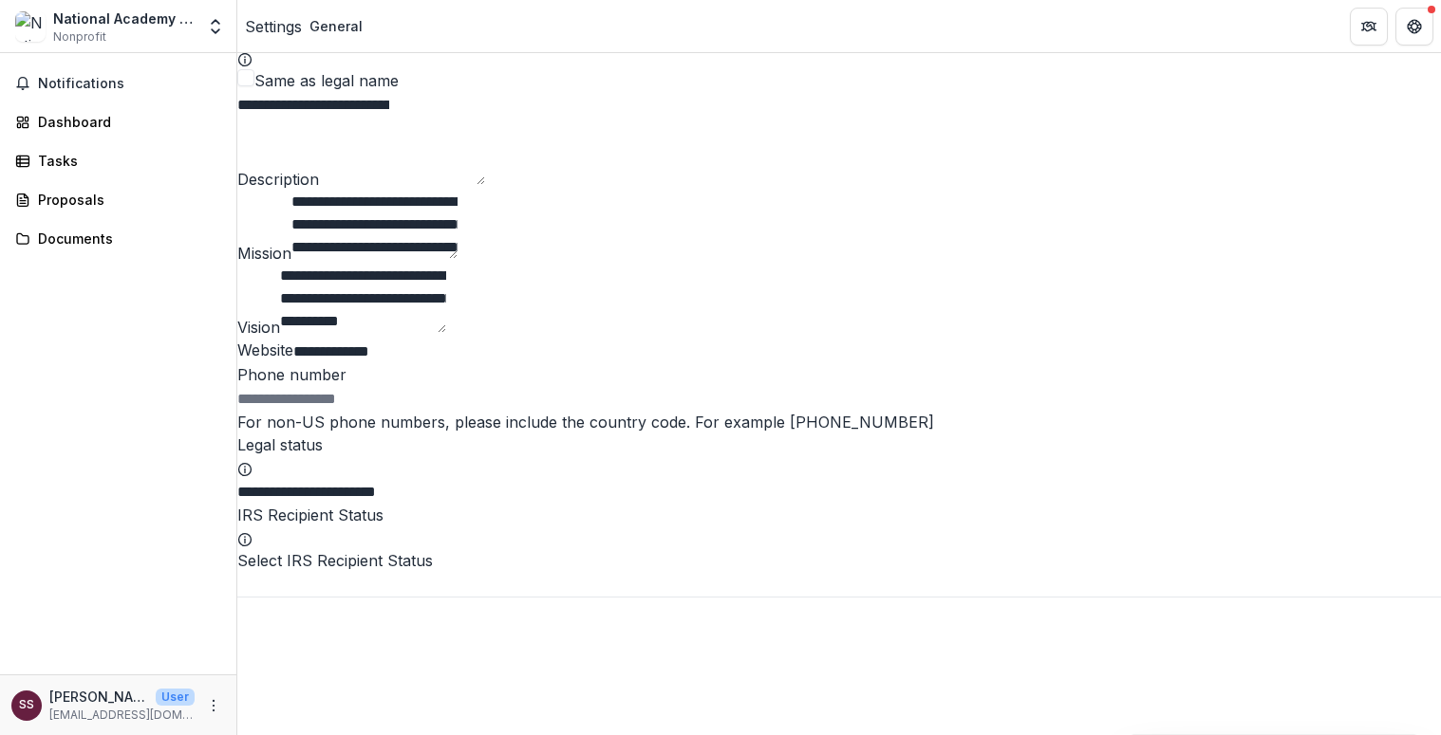
scroll to position [264, 0]
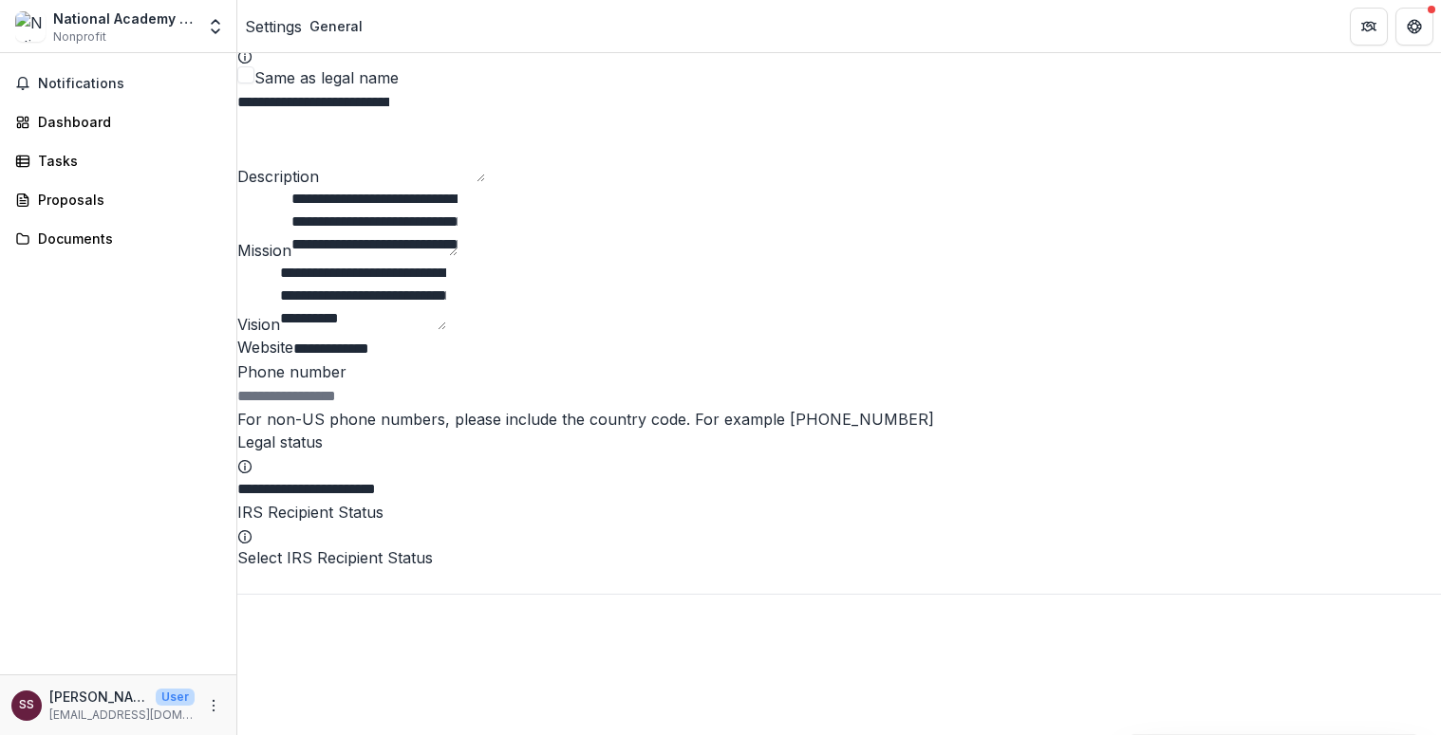
click at [324, 182] on textarea "Description" at bounding box center [402, 148] width 166 height 68
paste textarea "**********"
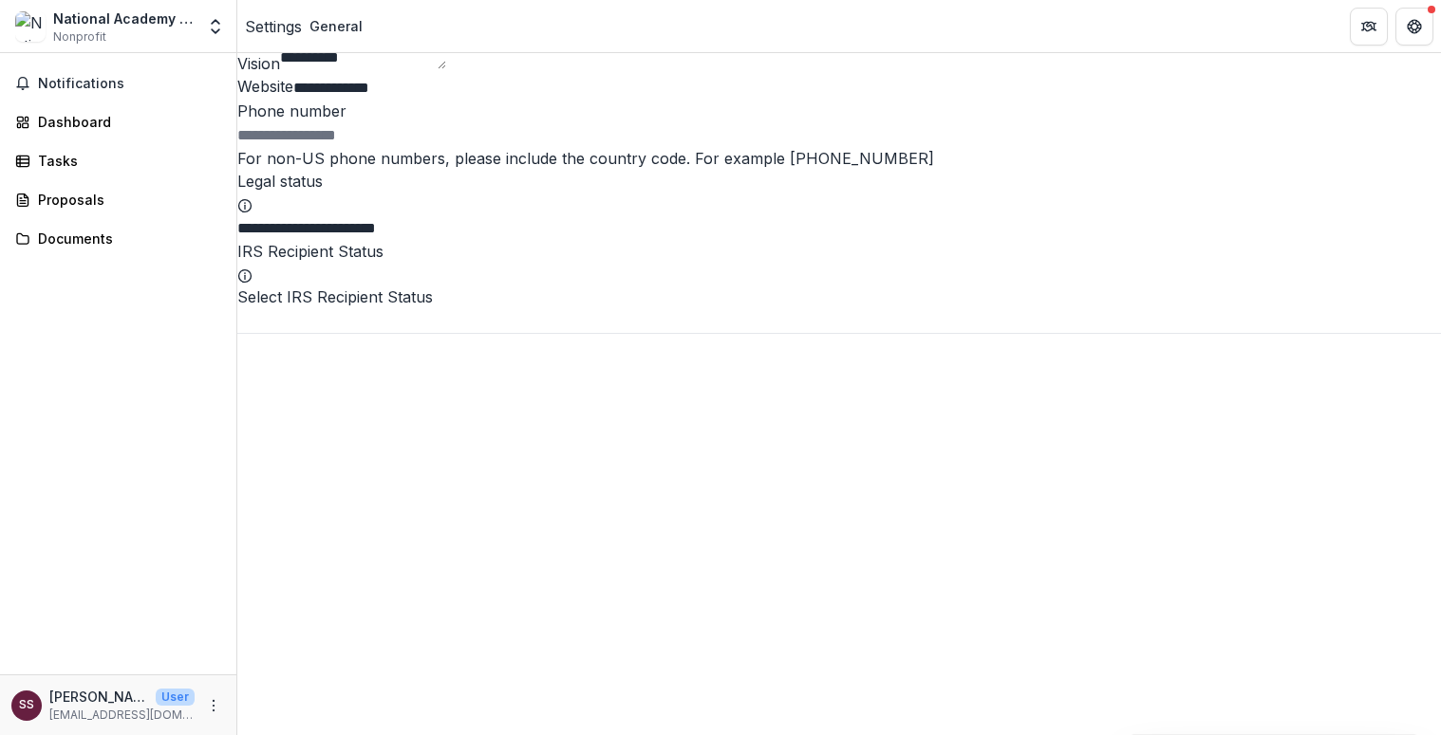
scroll to position [535, 0]
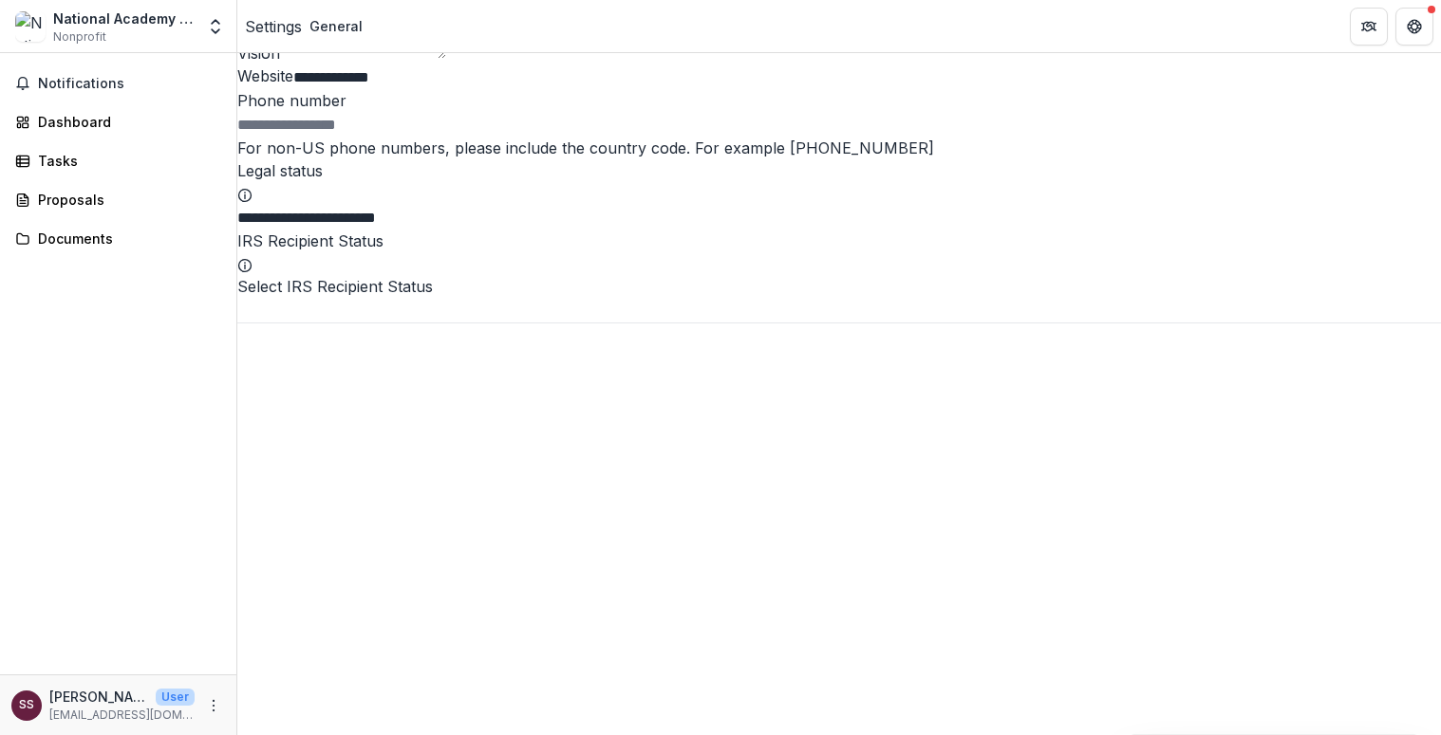
type textarea "**********"
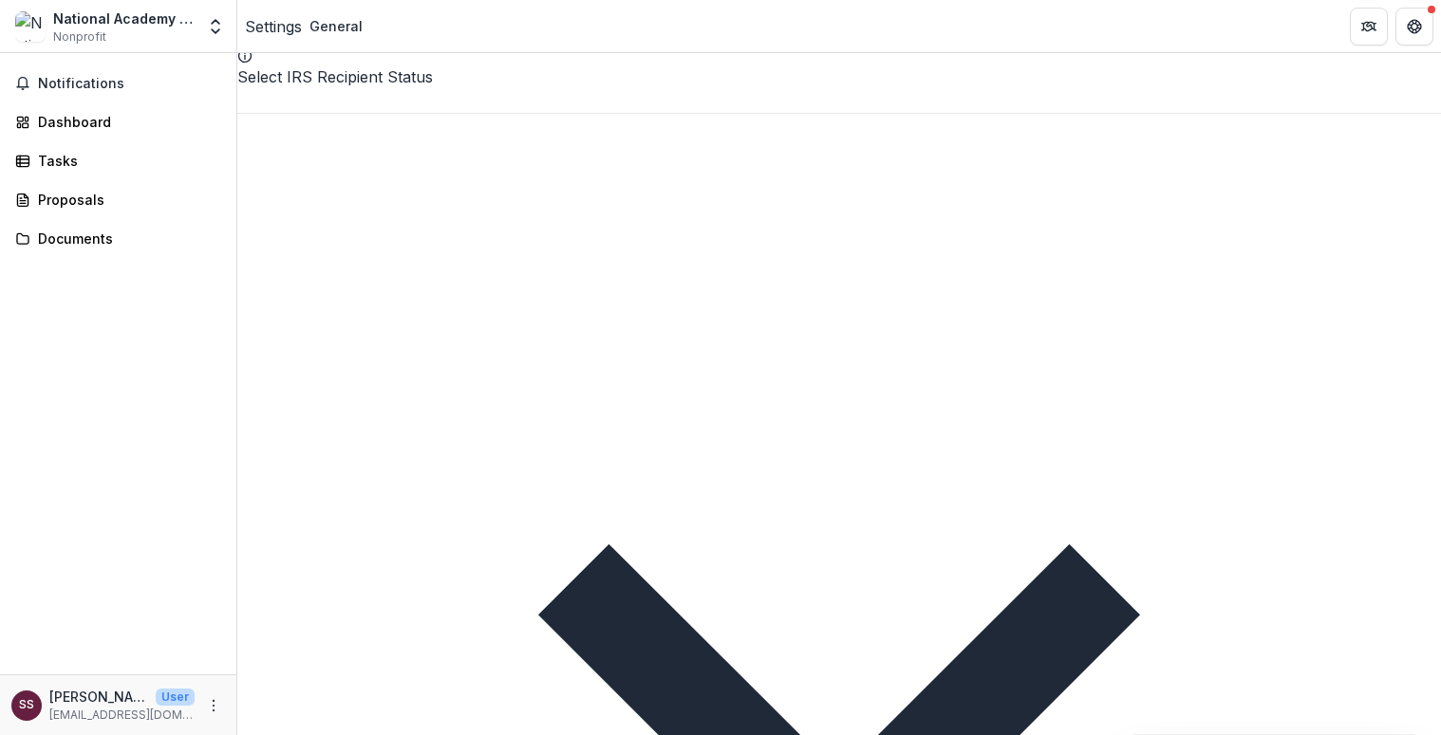
scroll to position [754, 0]
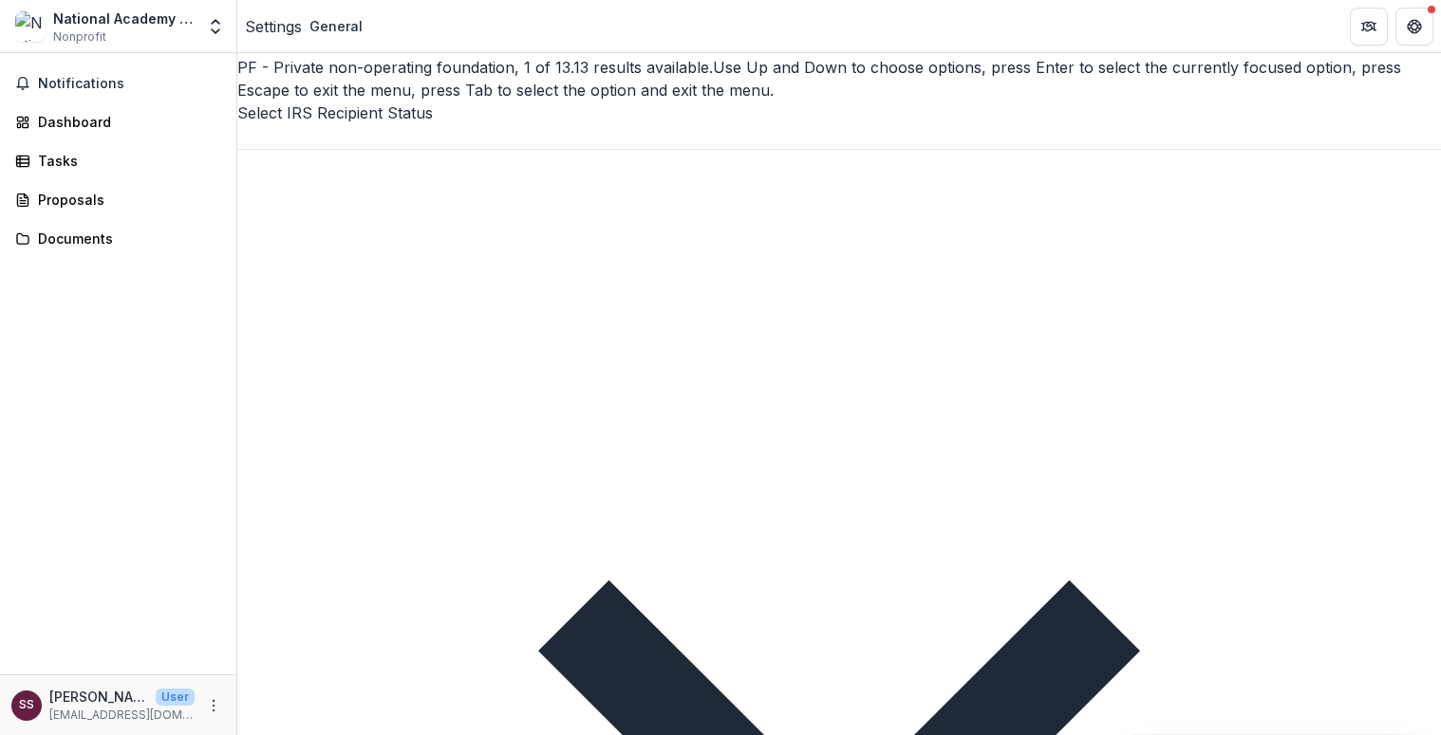
click at [506, 149] on div at bounding box center [838, 136] width 1203 height 25
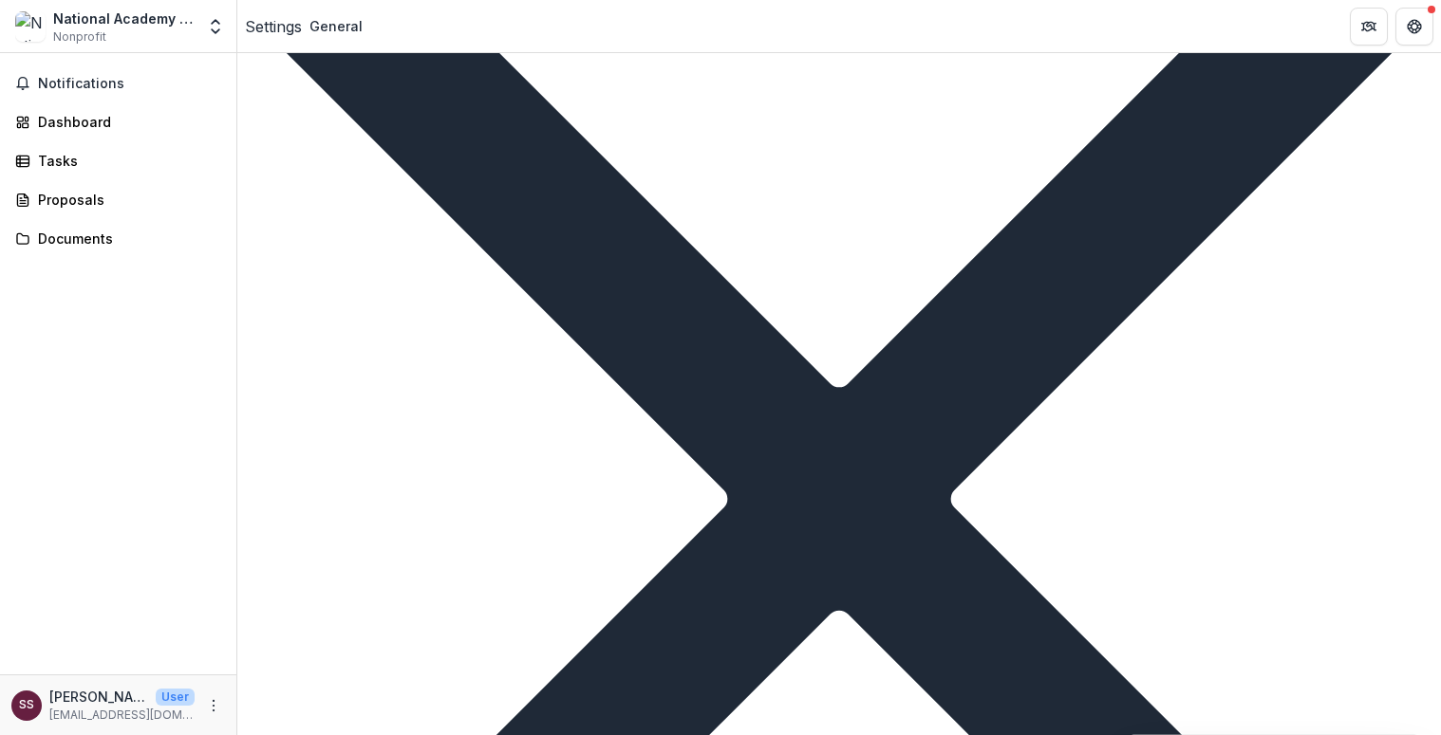
scroll to position [994, 0]
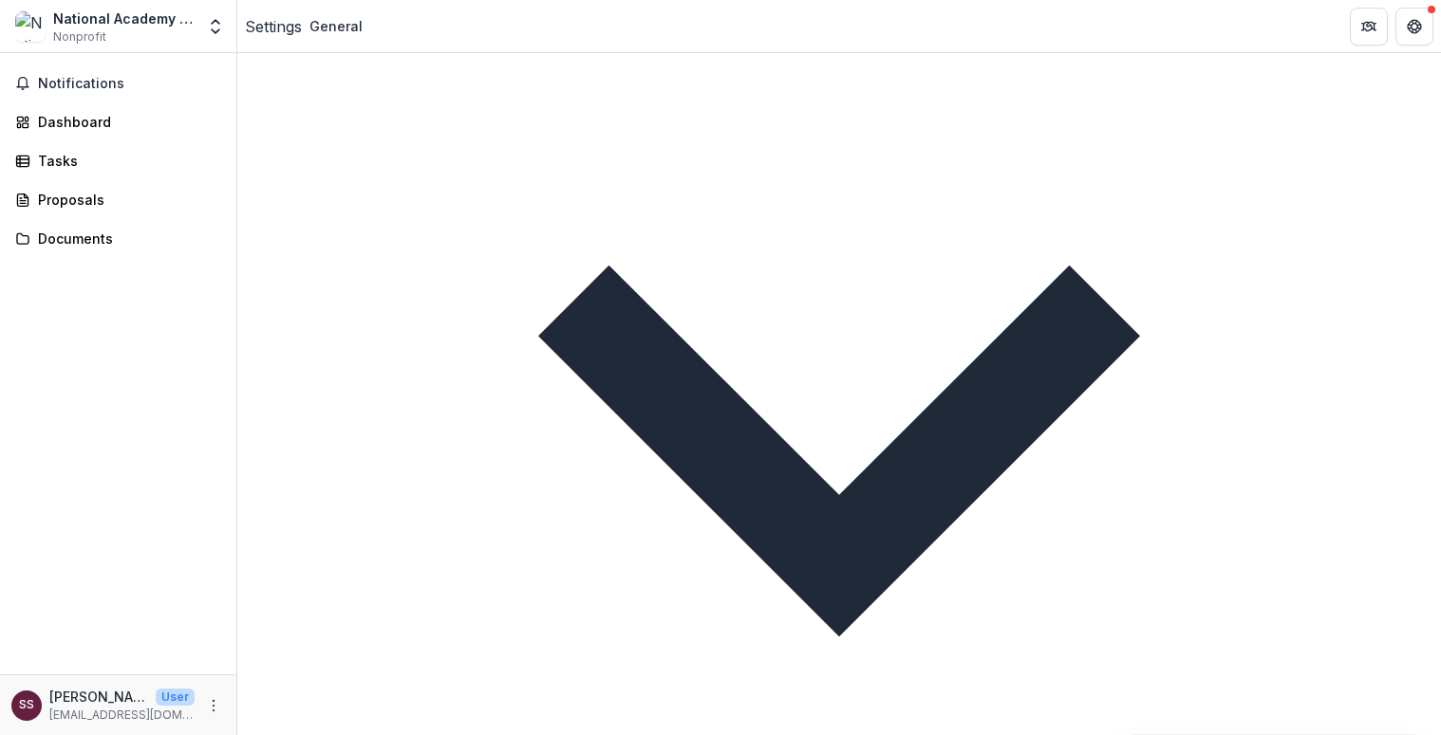
scroll to position [1025, 0]
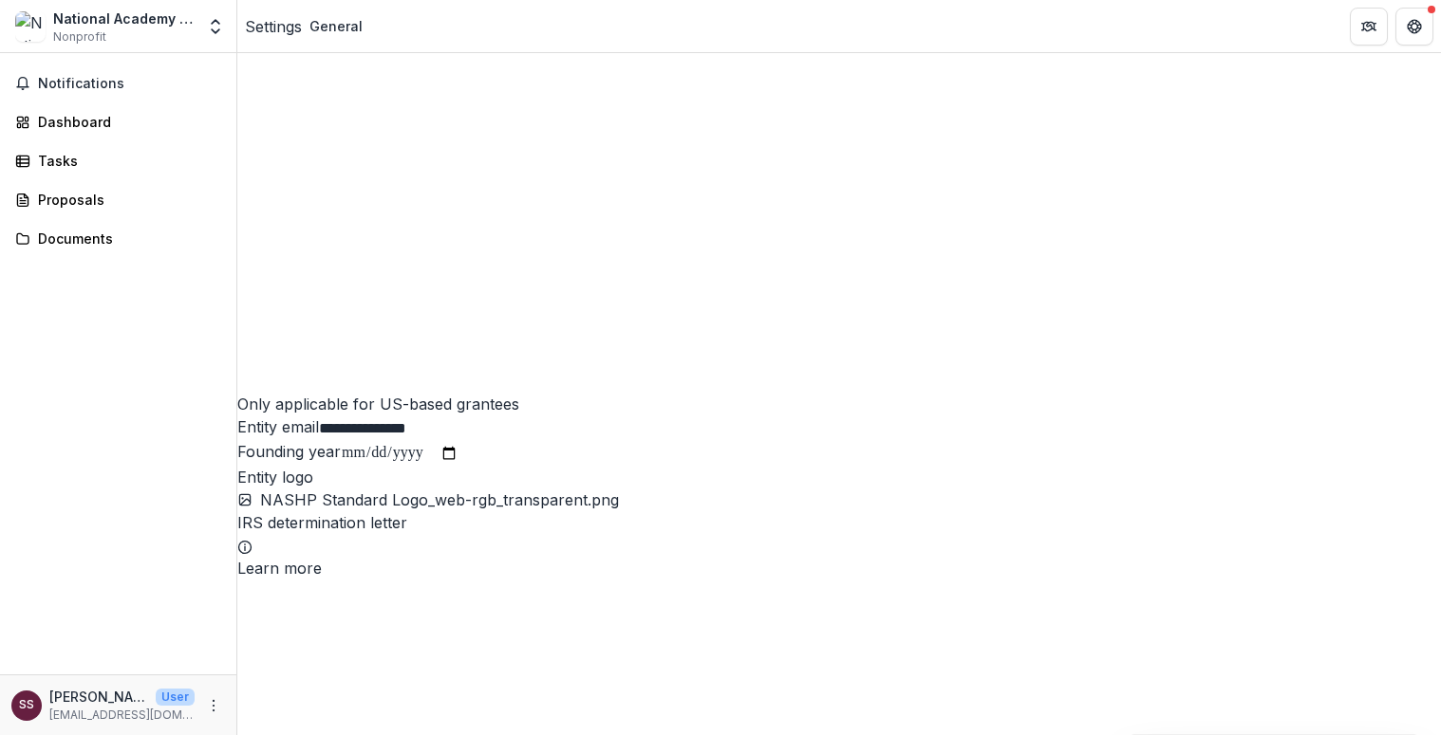
scroll to position [1677, 0]
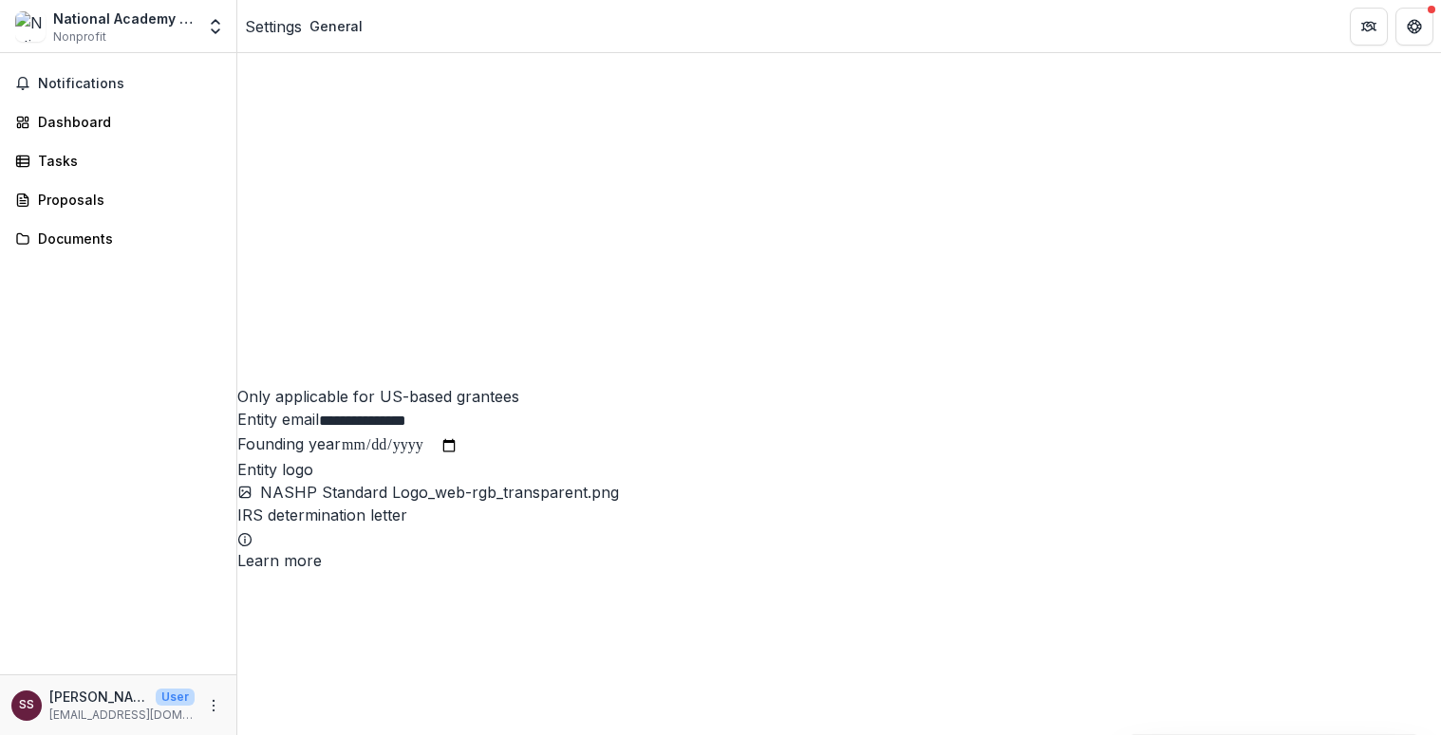
type input "***"
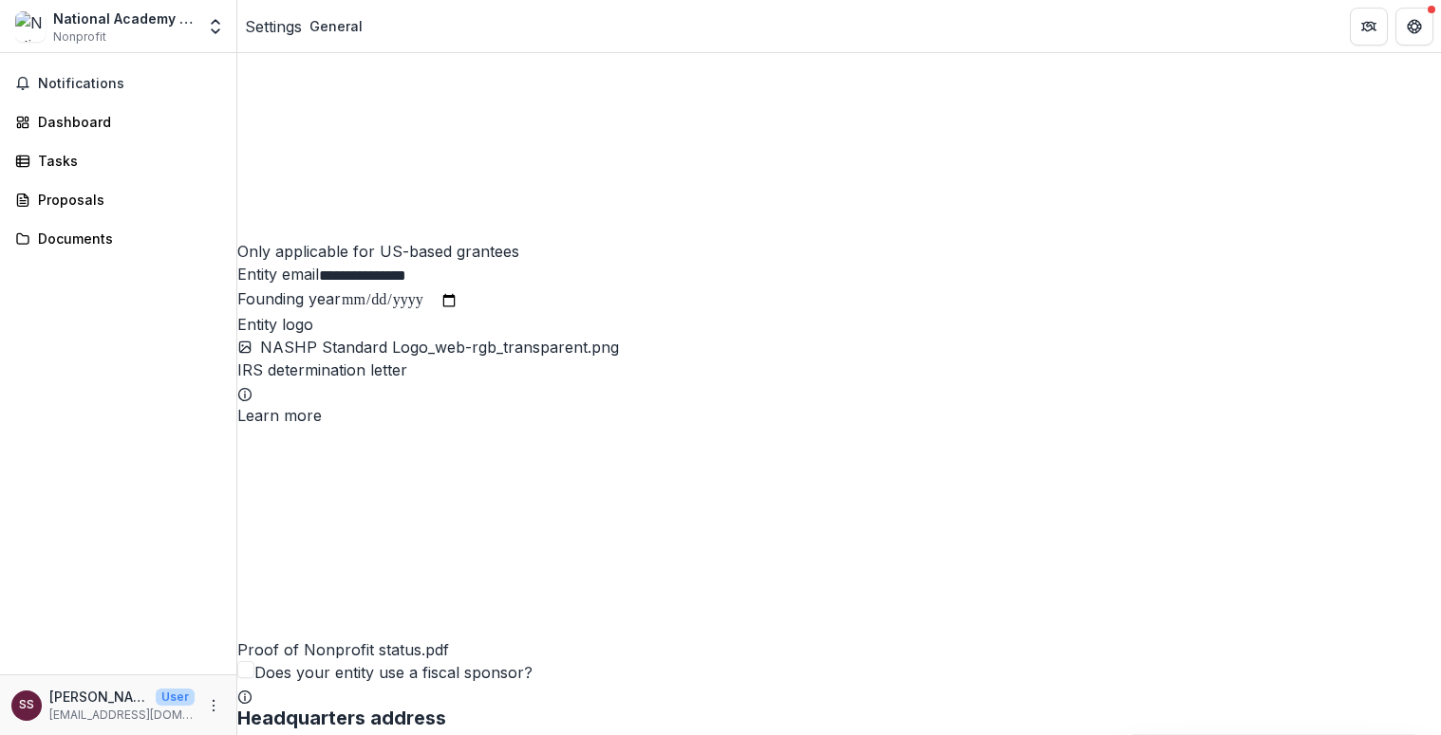
scroll to position [1824, 0]
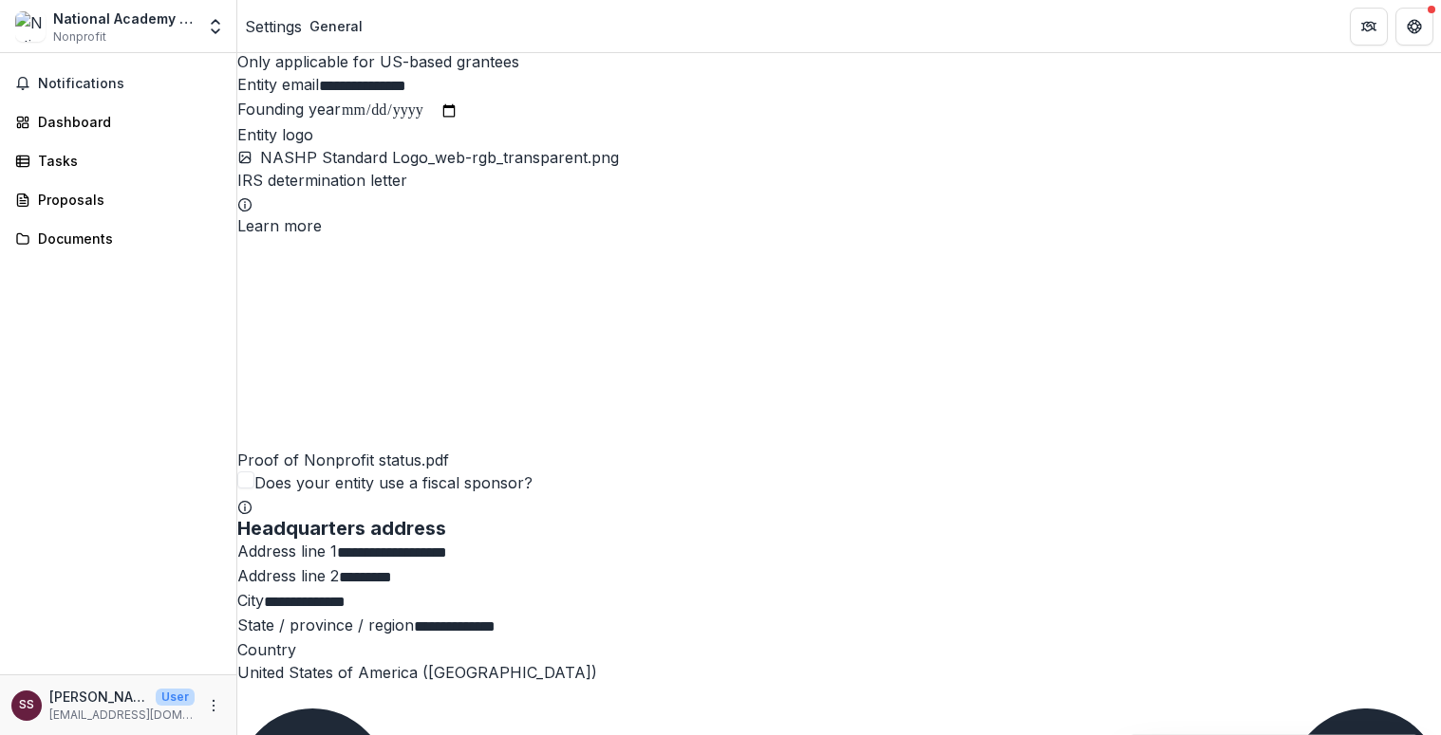
scroll to position [2005, 0]
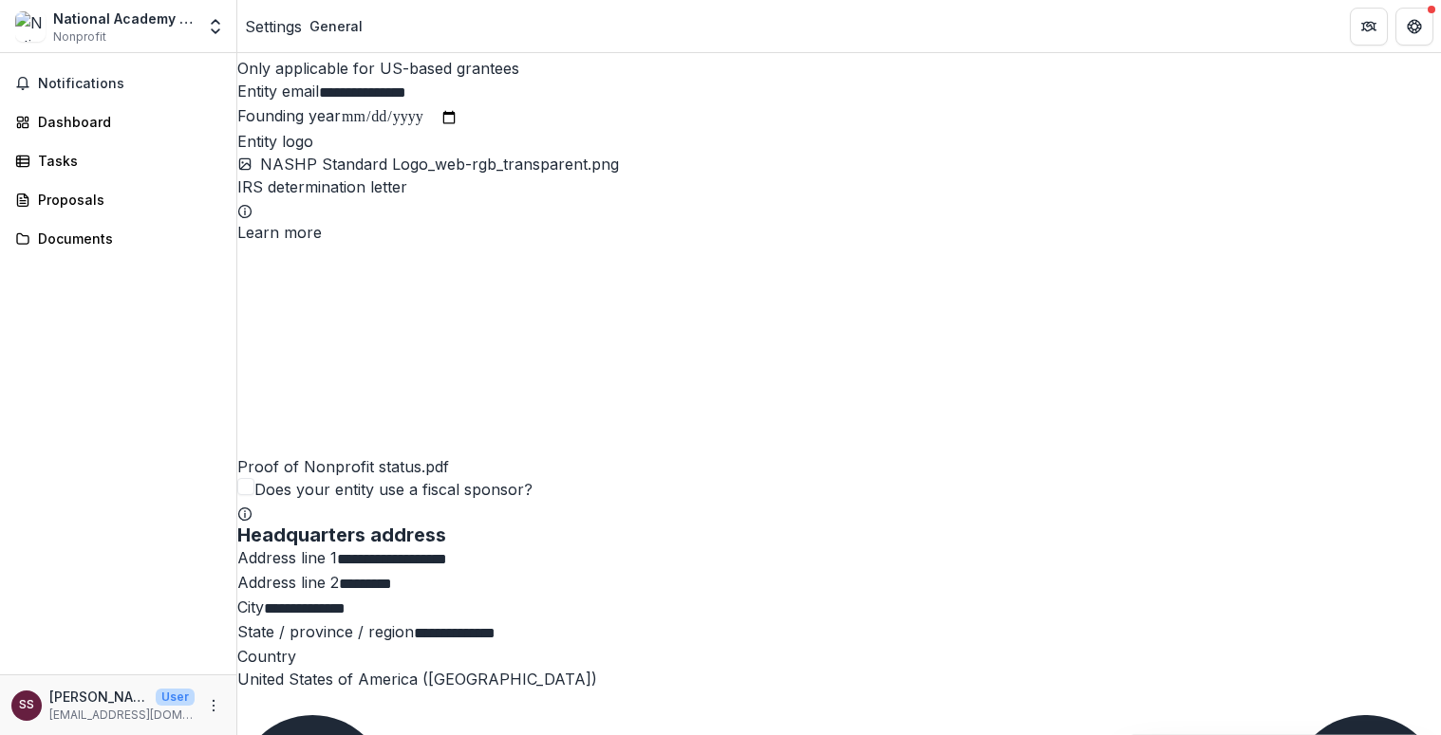
drag, startPoint x: 611, startPoint y: 643, endPoint x: 267, endPoint y: 644, distance: 344.5
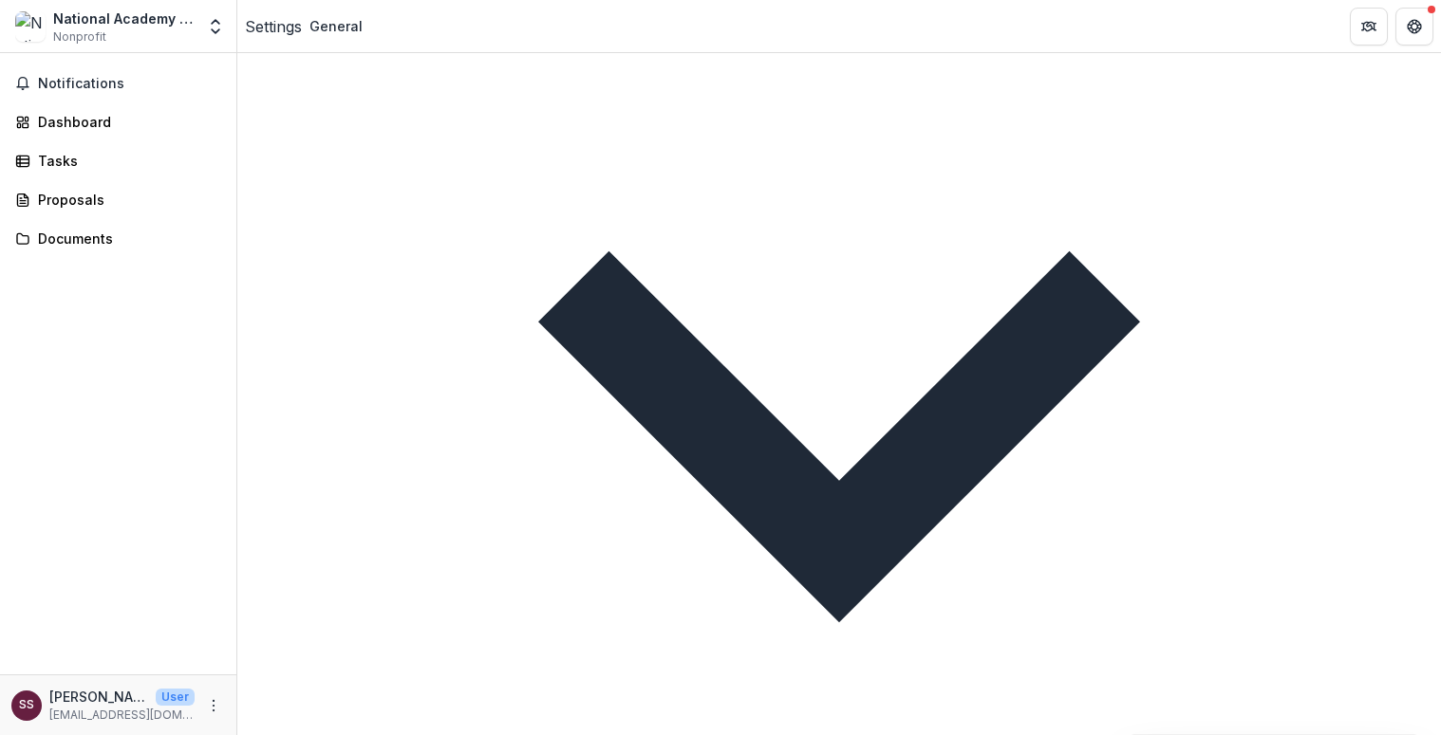
scroll to position [1031, 0]
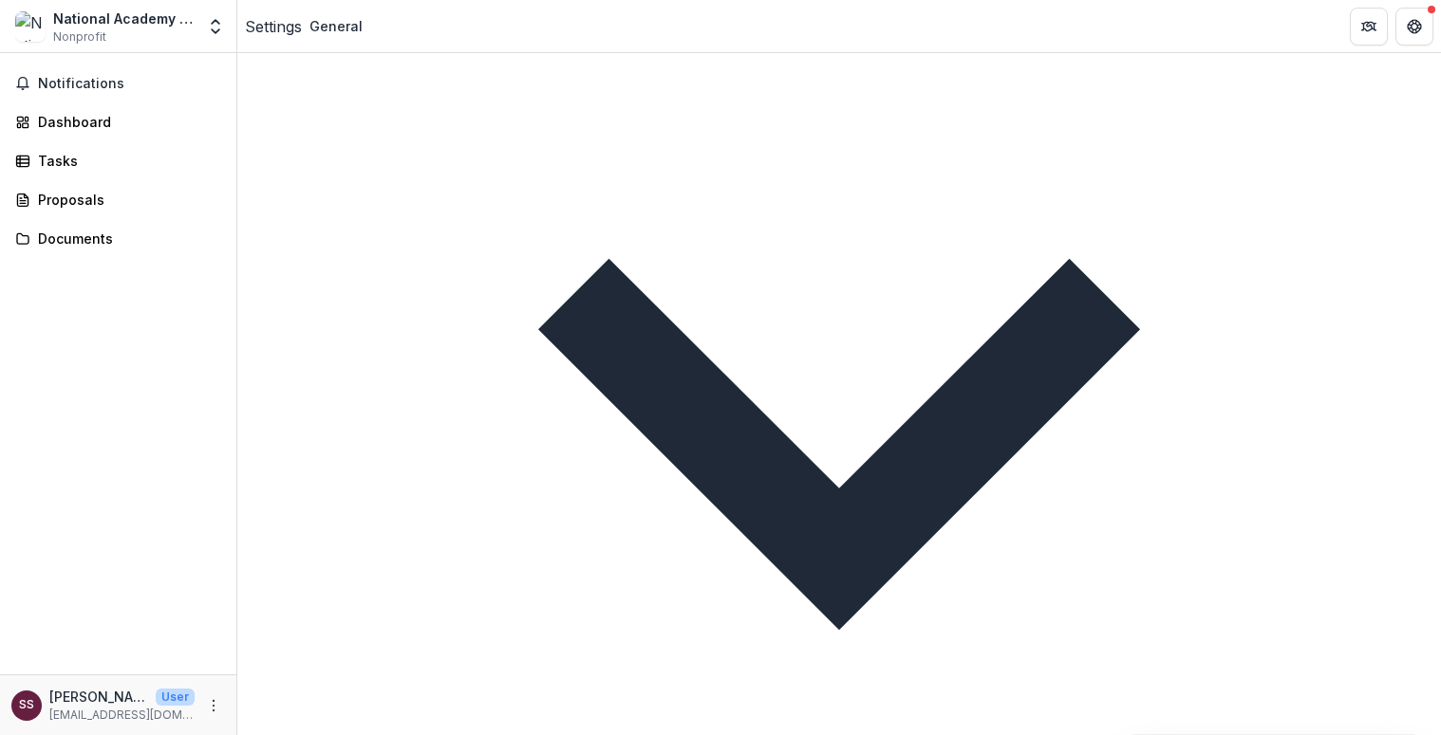
type input "**********"
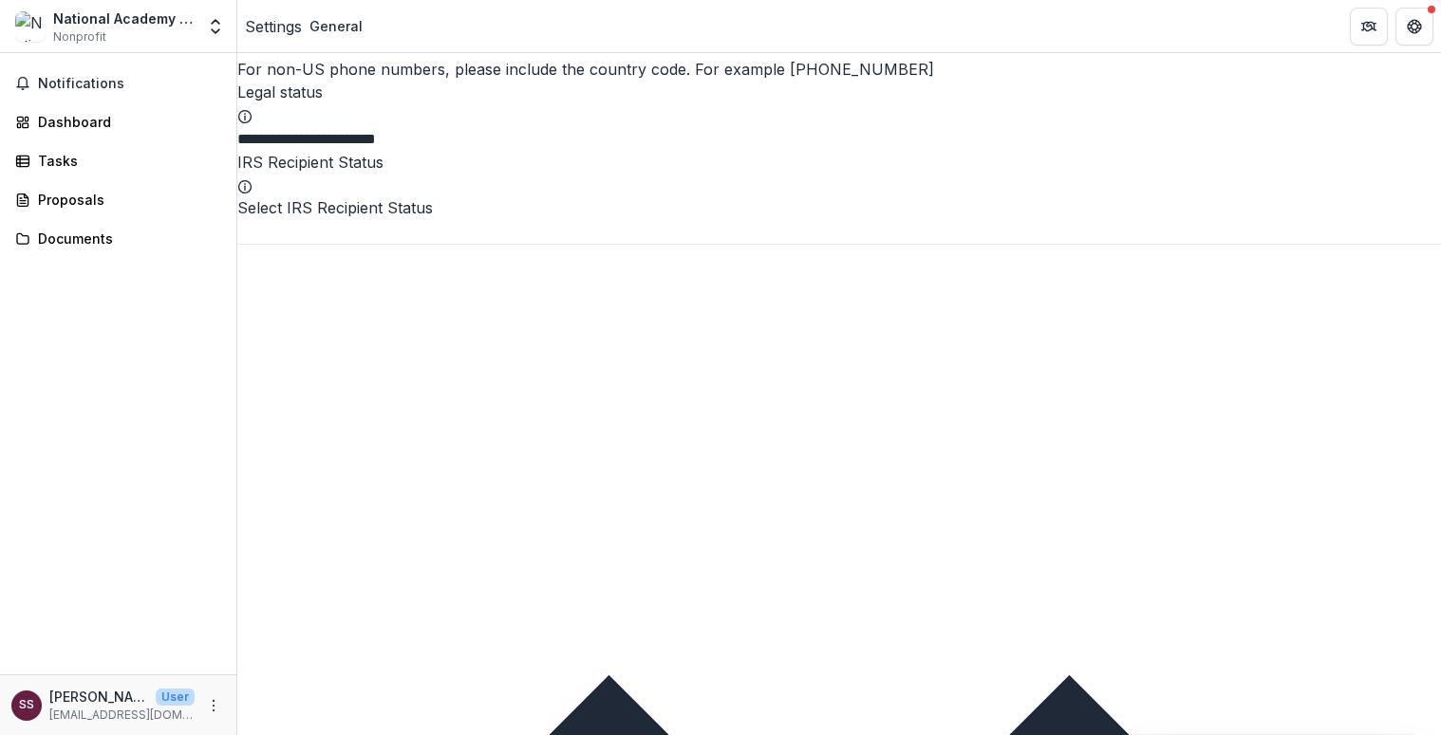
scroll to position [622, 0]
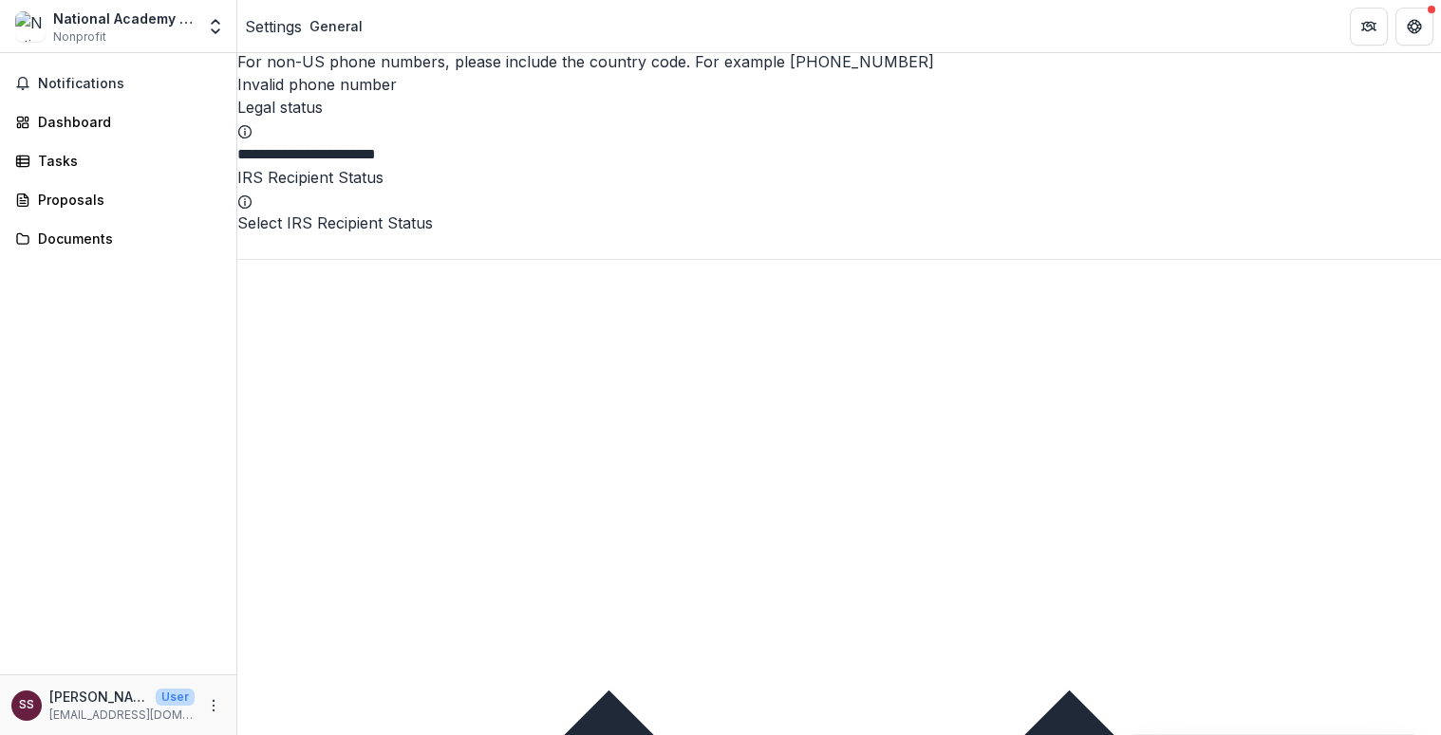
paste input "**********"
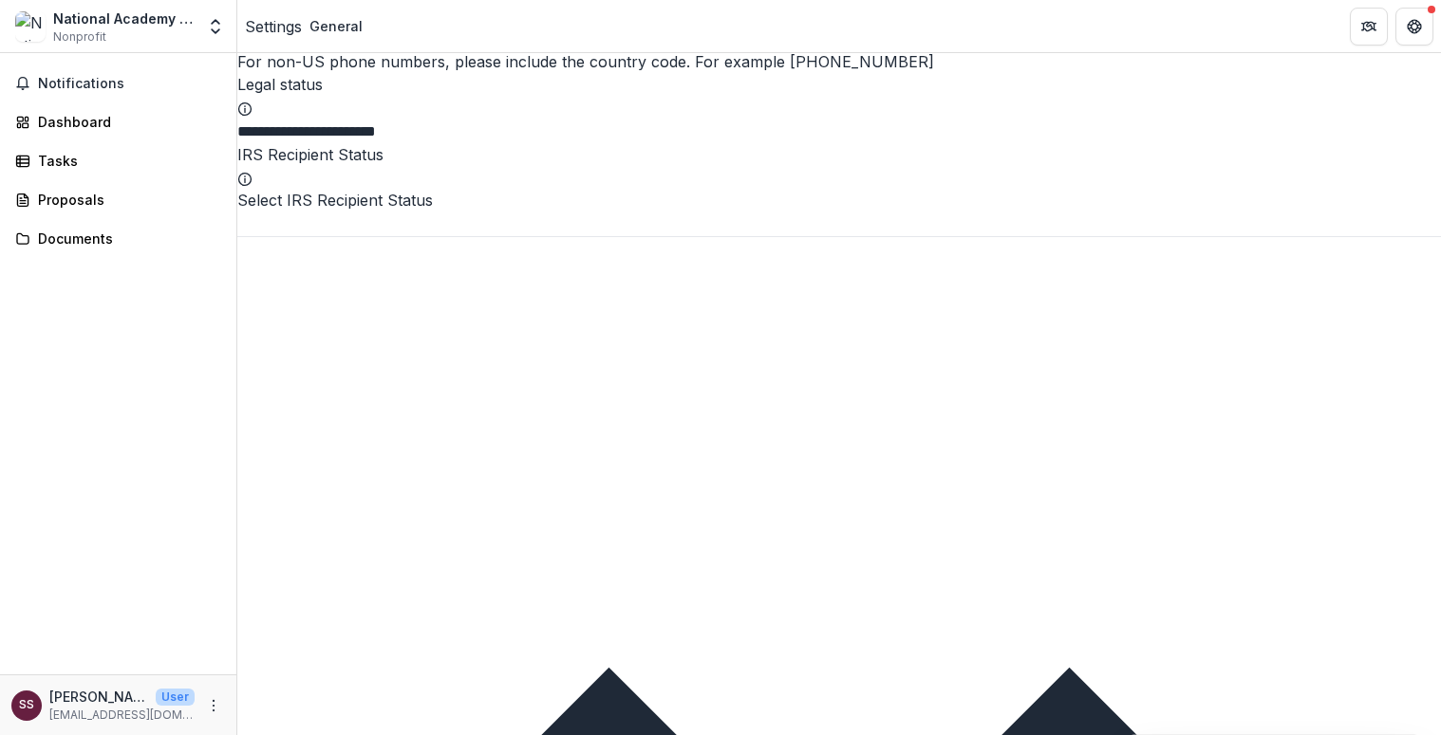
type input "**********"
click at [346, 24] on label "Phone number" at bounding box center [291, 14] width 109 height 19
click at [389, 50] on input "**********" at bounding box center [313, 39] width 152 height 23
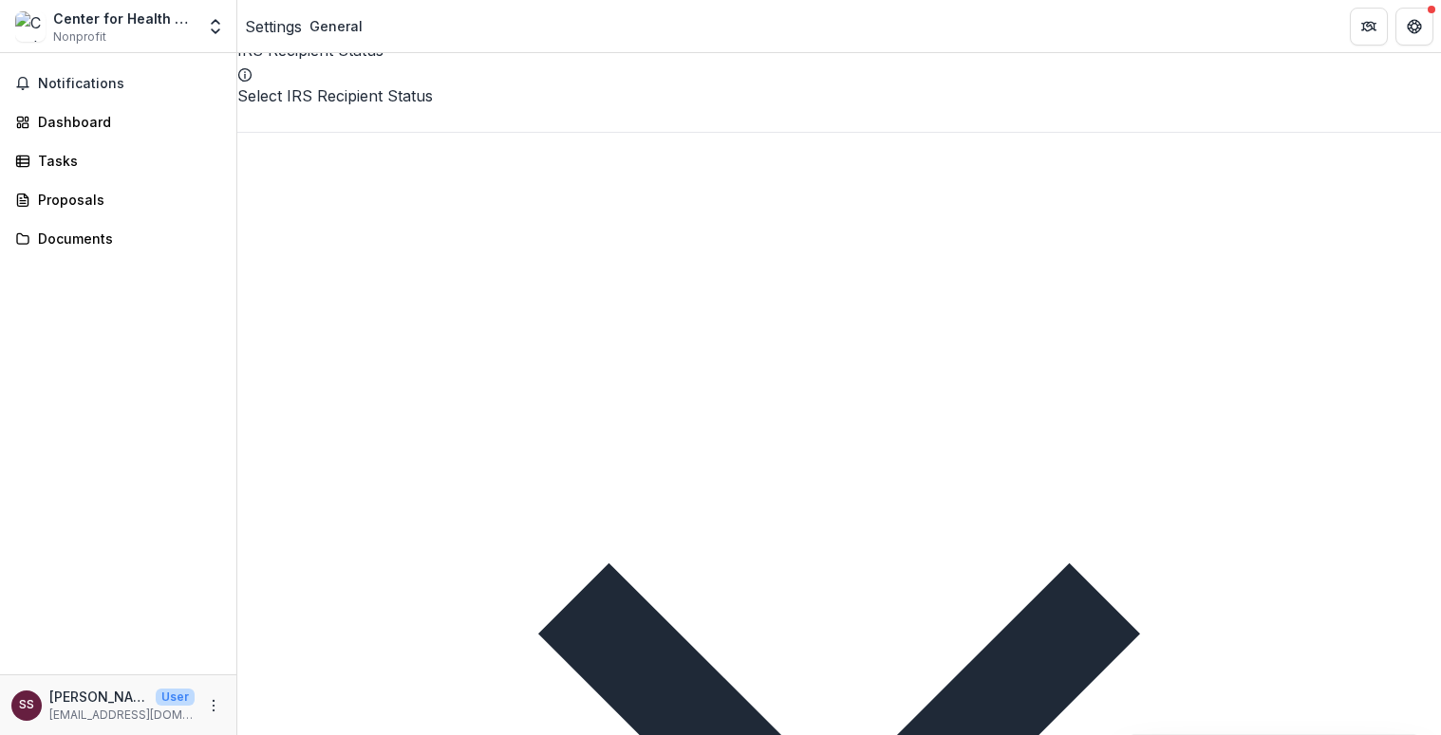
scroll to position [0, 0]
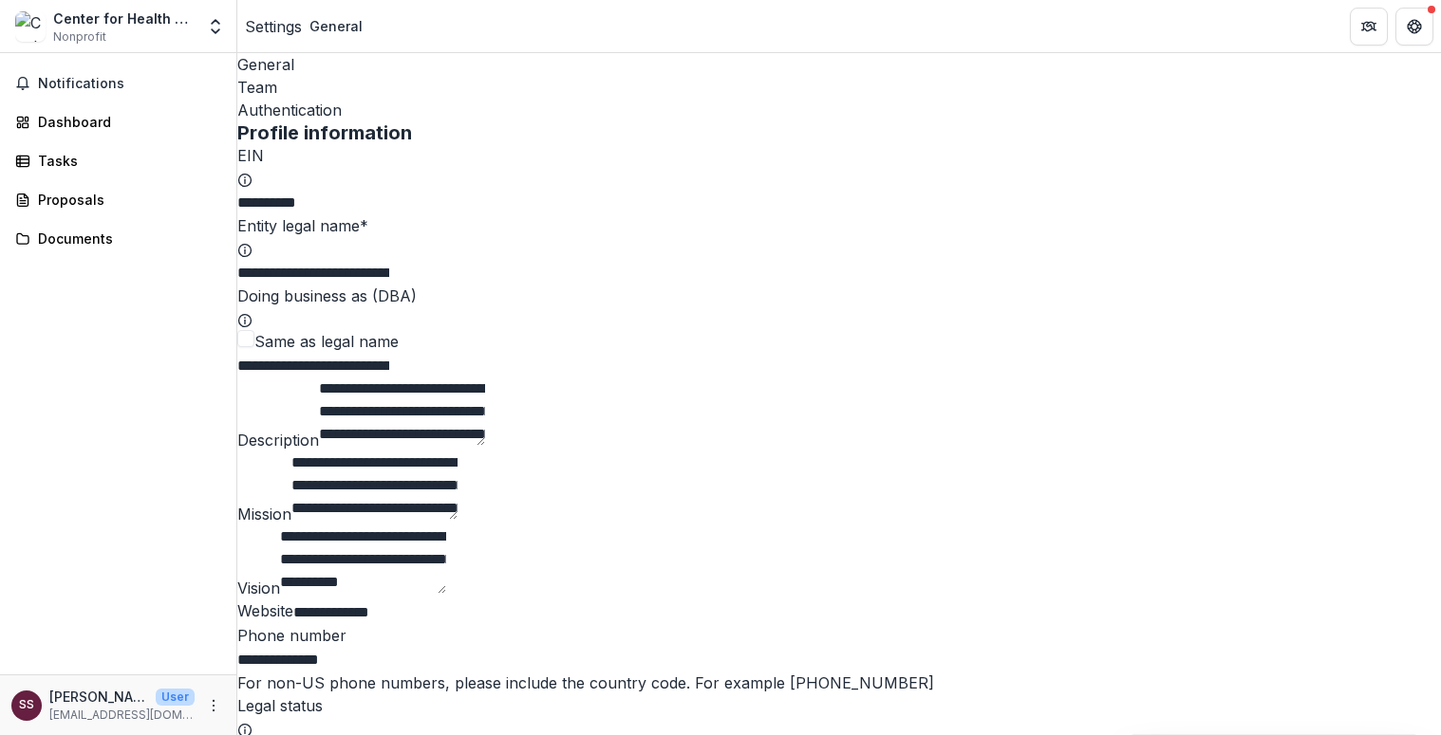
click at [288, 28] on div "Settings" at bounding box center [273, 26] width 57 height 23
click at [359, 82] on div "Team" at bounding box center [838, 87] width 1203 height 23
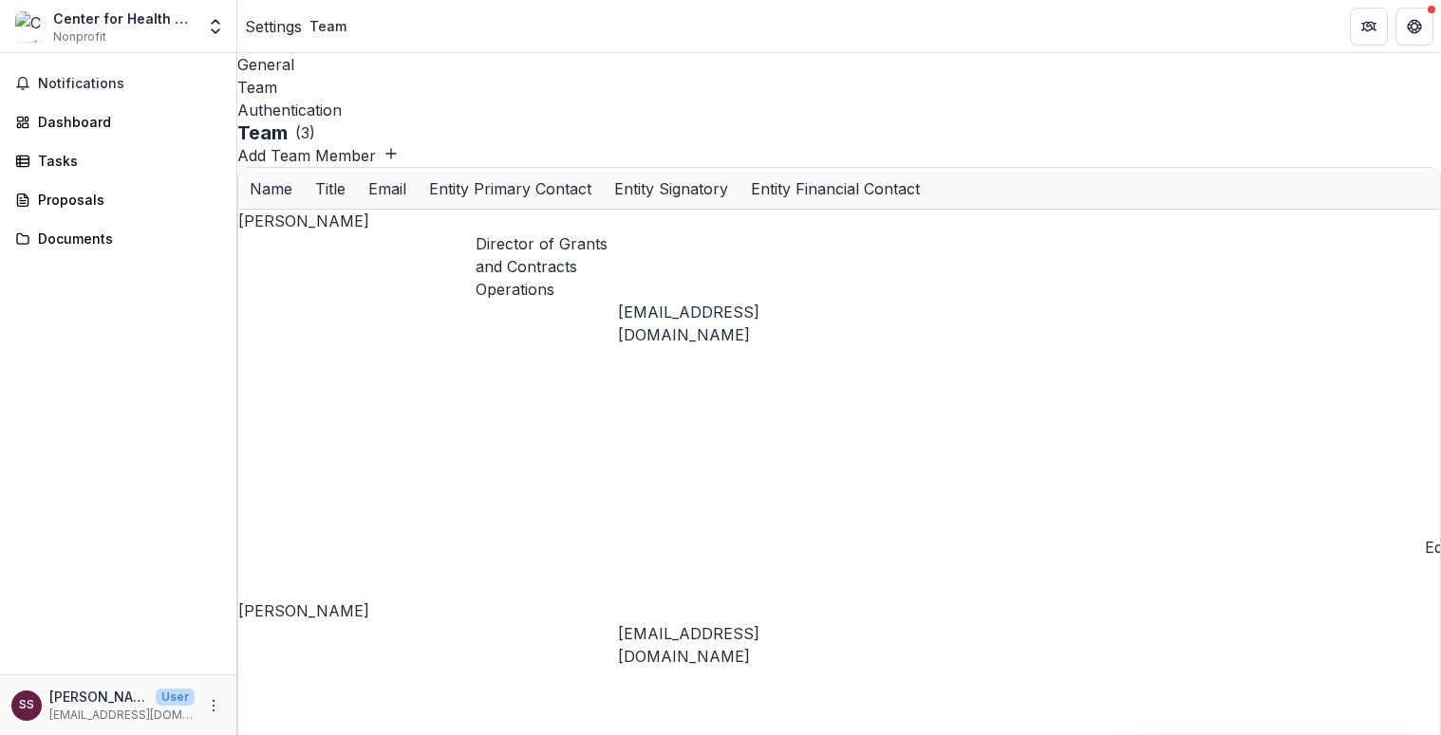
click at [426, 99] on div "Authentication" at bounding box center [838, 110] width 1203 height 23
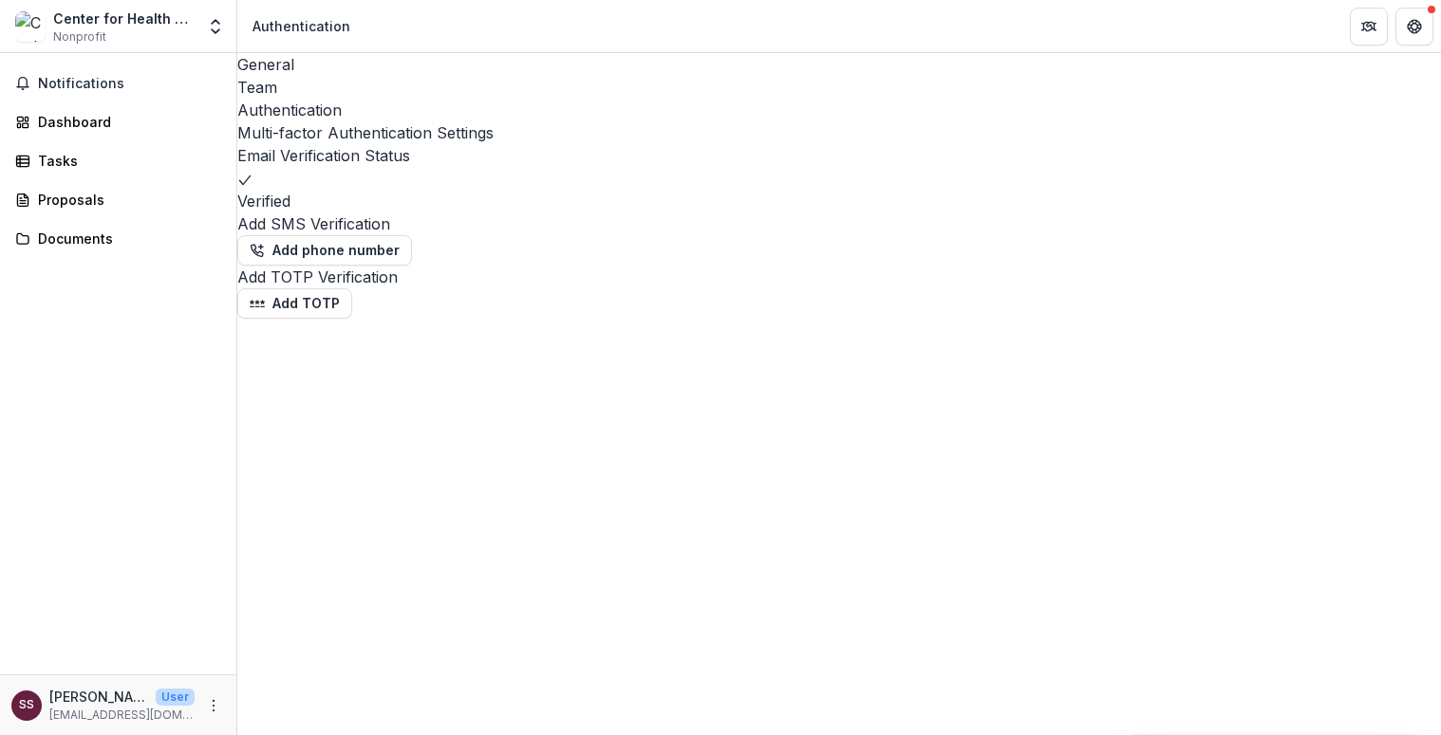
click at [295, 70] on div "General" at bounding box center [838, 64] width 1203 height 23
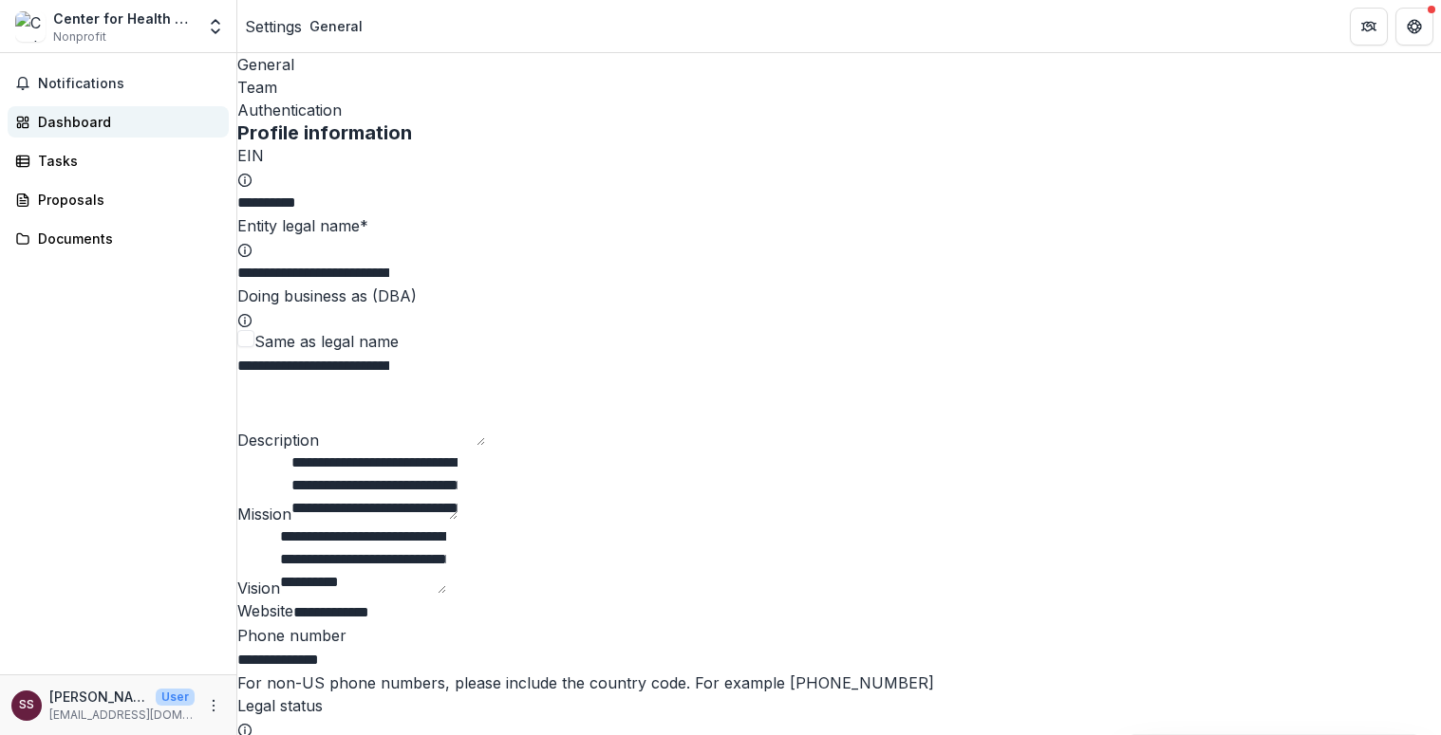
click at [92, 114] on div "Dashboard" at bounding box center [126, 122] width 176 height 20
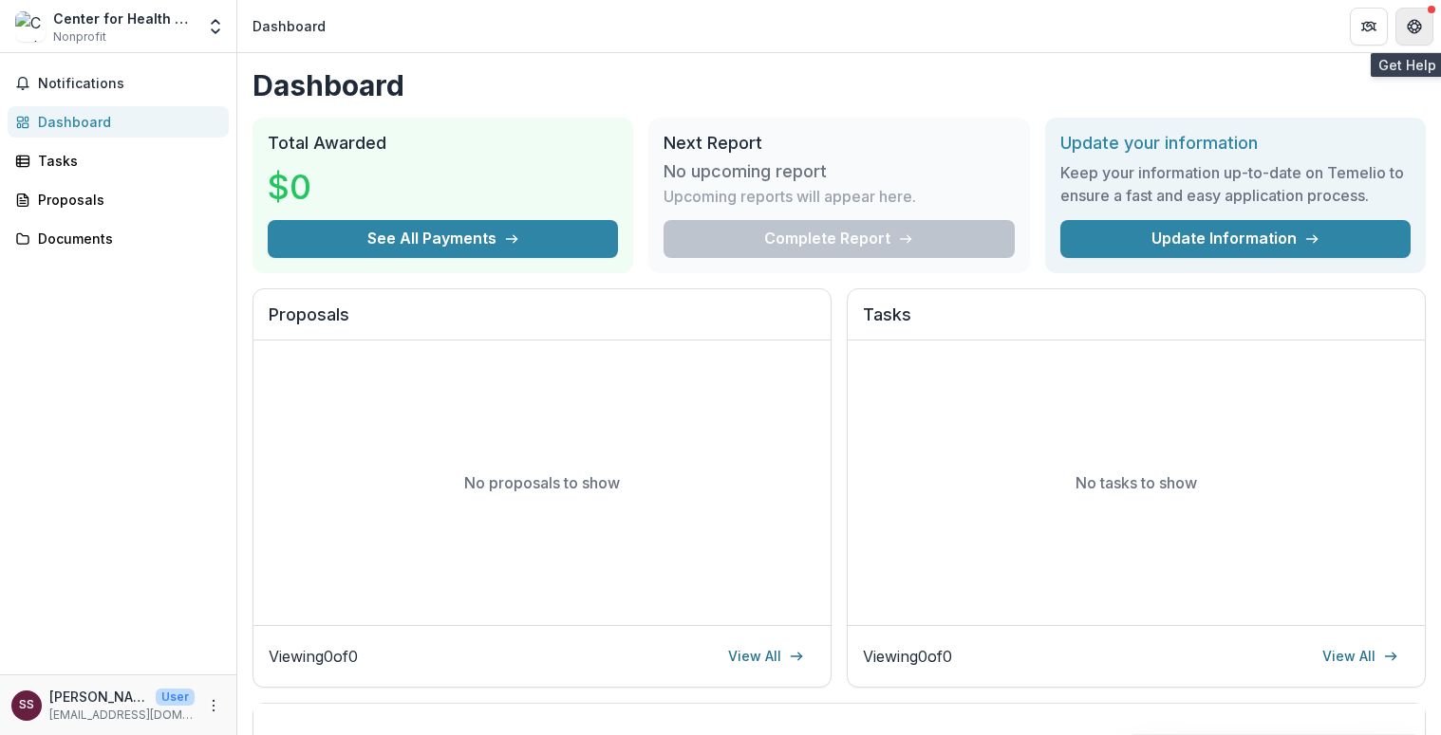
click at [1366, 23] on icon "Get Help" at bounding box center [1410, 22] width 4 height 4
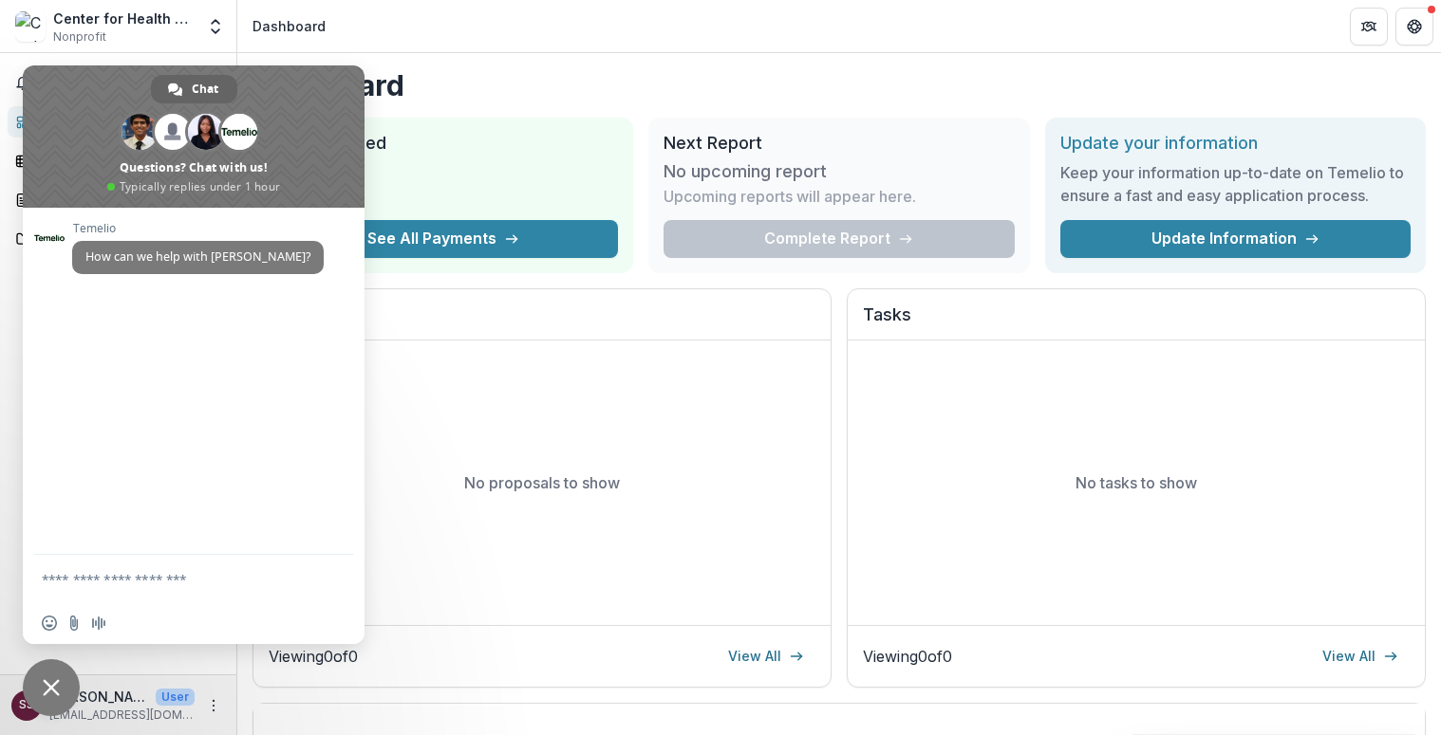
click at [58, 641] on span "Close chat" at bounding box center [51, 688] width 57 height 57
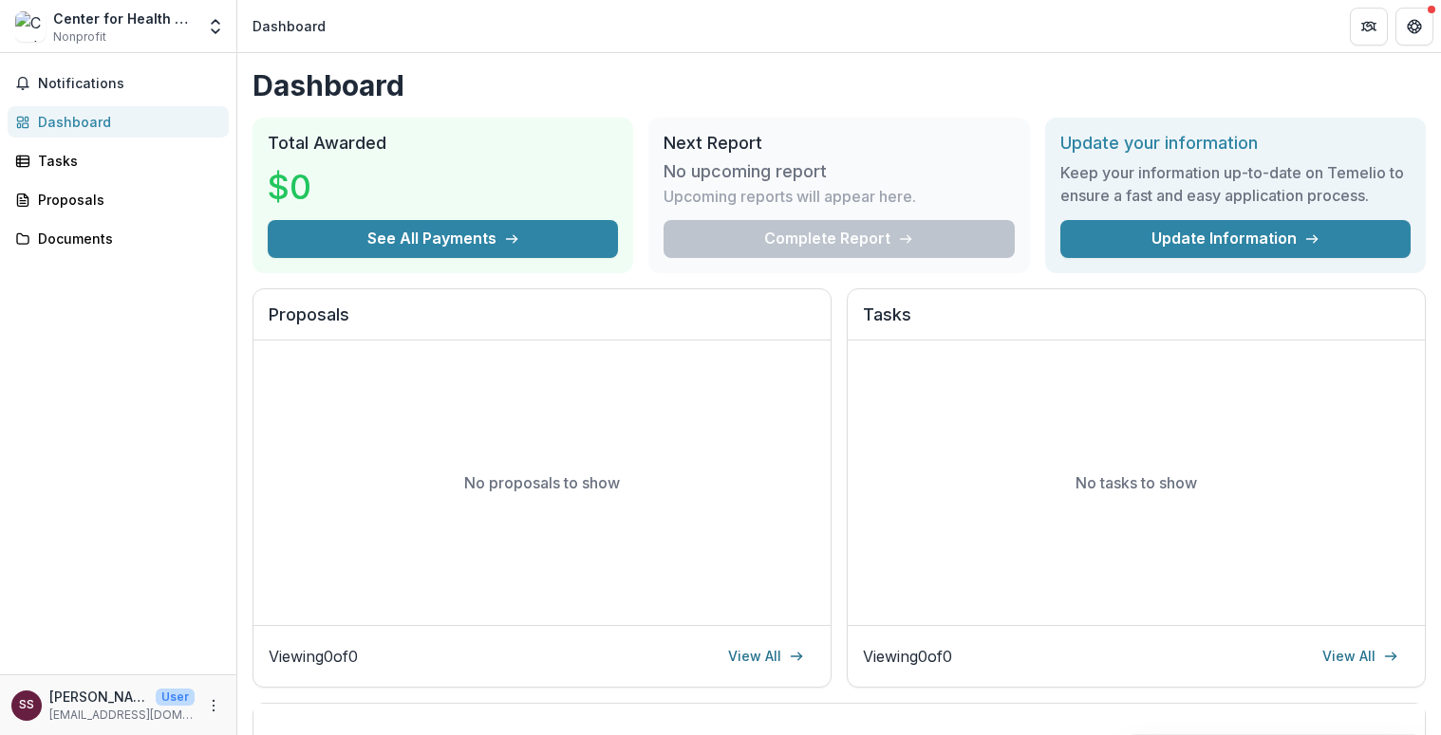
click at [107, 641] on p "ssaied@nashp.org" at bounding box center [121, 715] width 145 height 17
click at [214, 641] on icon "More" at bounding box center [213, 705] width 15 height 15
click at [289, 641] on button "Logout" at bounding box center [338, 696] width 203 height 31
